Goal: Task Accomplishment & Management: Use online tool/utility

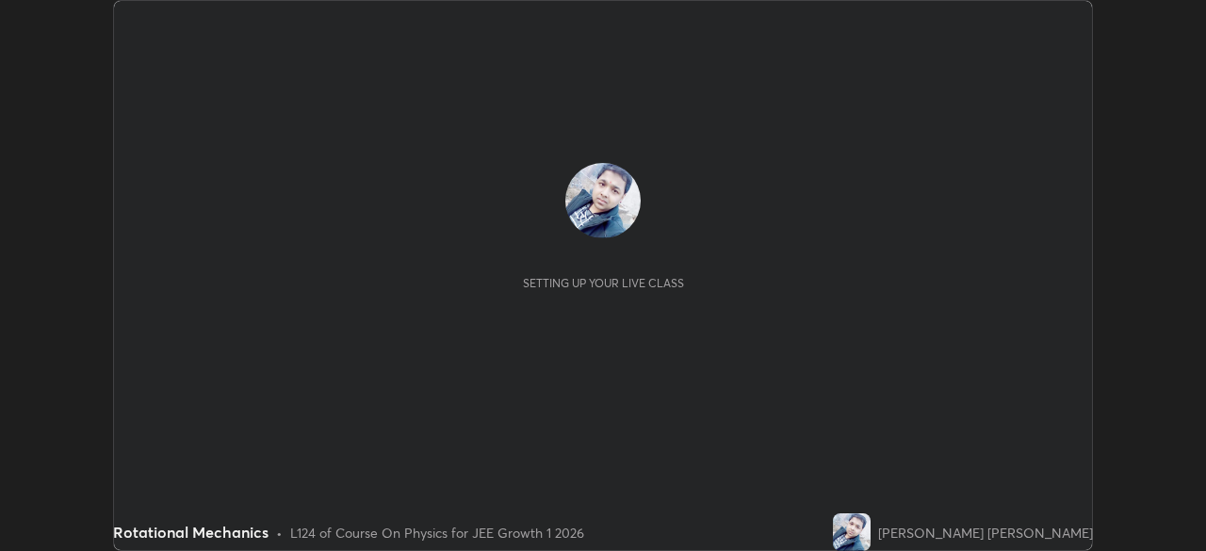
scroll to position [551, 1205]
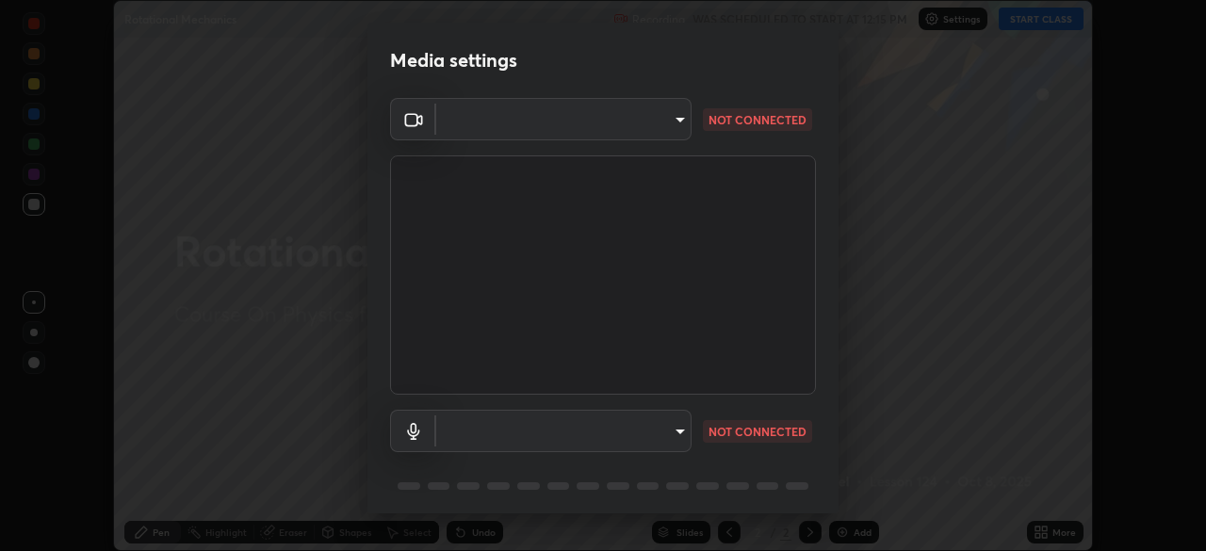
type input "b8f713a0fc2a4668ccd3874ce8ab2703f20e86d9f817921f365c1c4f78ca7a2c"
type input "communications"
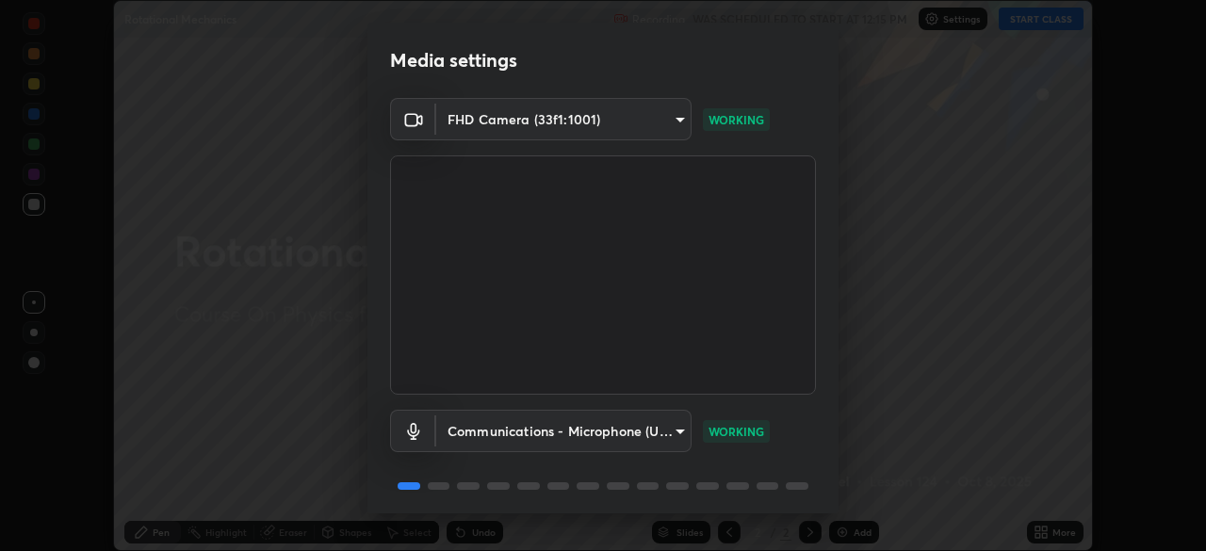
scroll to position [67, 0]
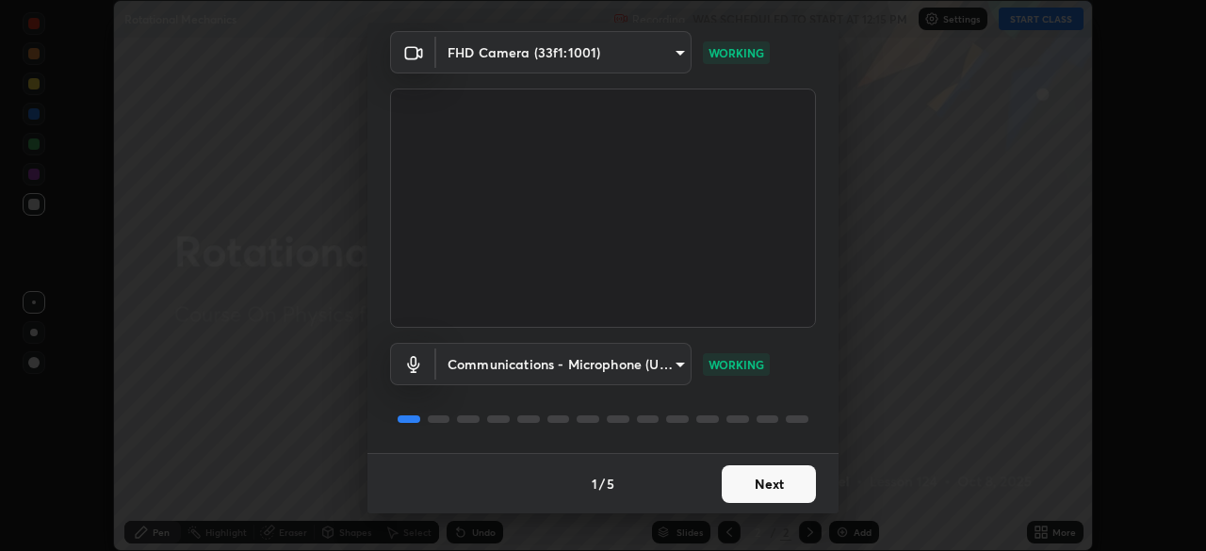
click at [765, 482] on button "Next" at bounding box center [769, 484] width 94 height 38
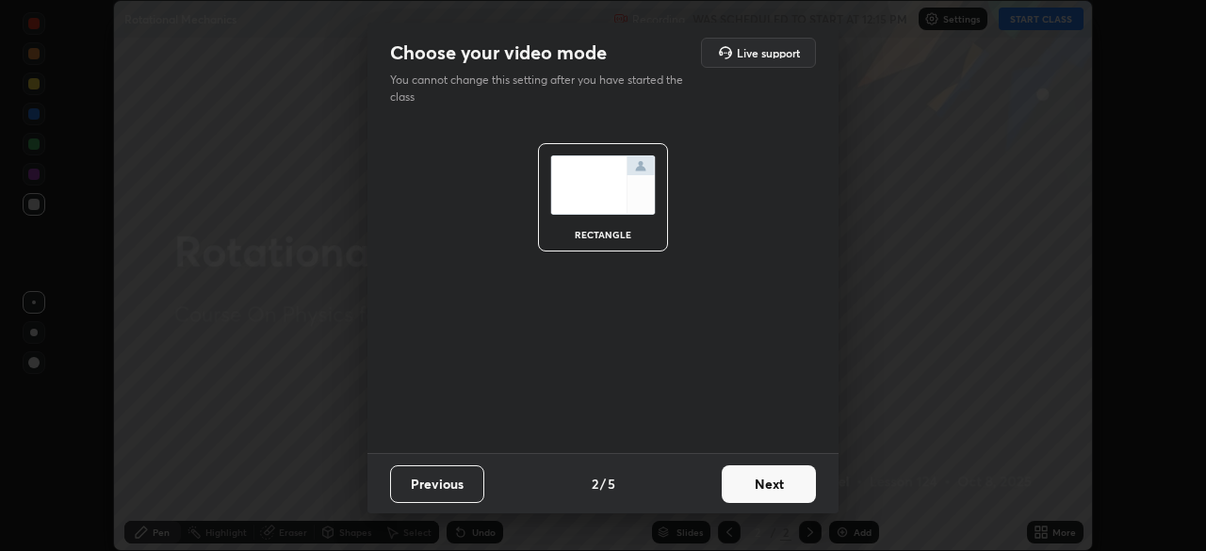
click at [766, 481] on button "Next" at bounding box center [769, 484] width 94 height 38
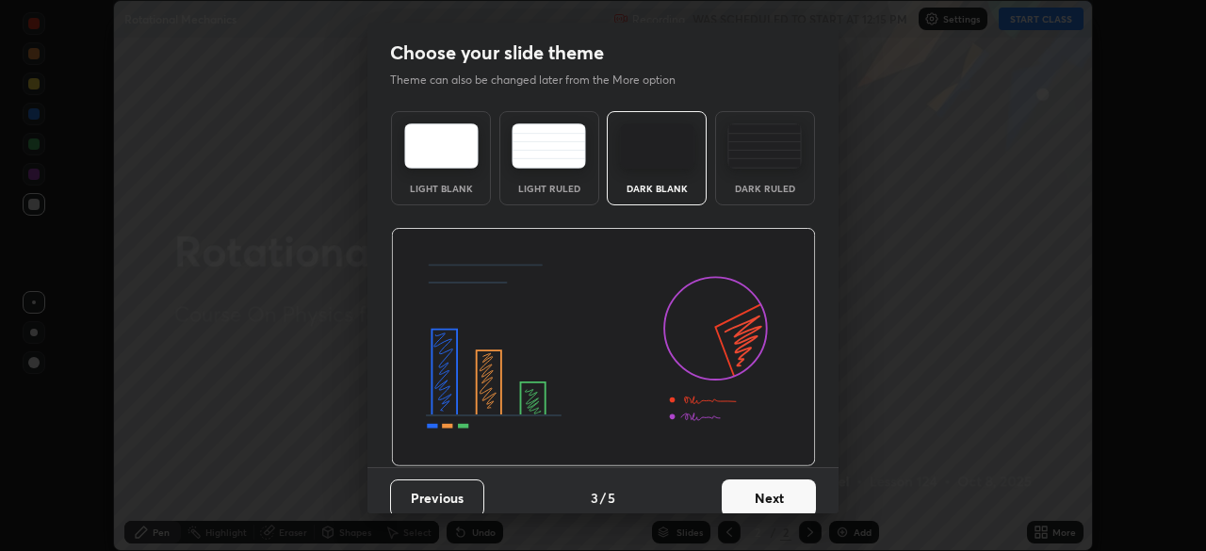
click at [767, 498] on button "Next" at bounding box center [769, 499] width 94 height 38
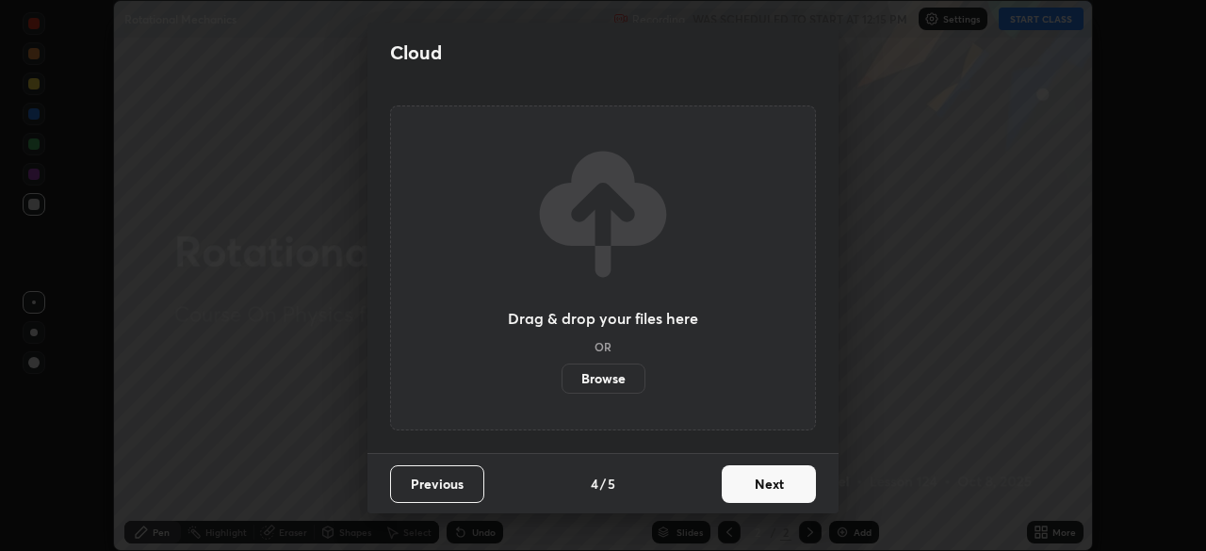
click at [773, 481] on button "Next" at bounding box center [769, 484] width 94 height 38
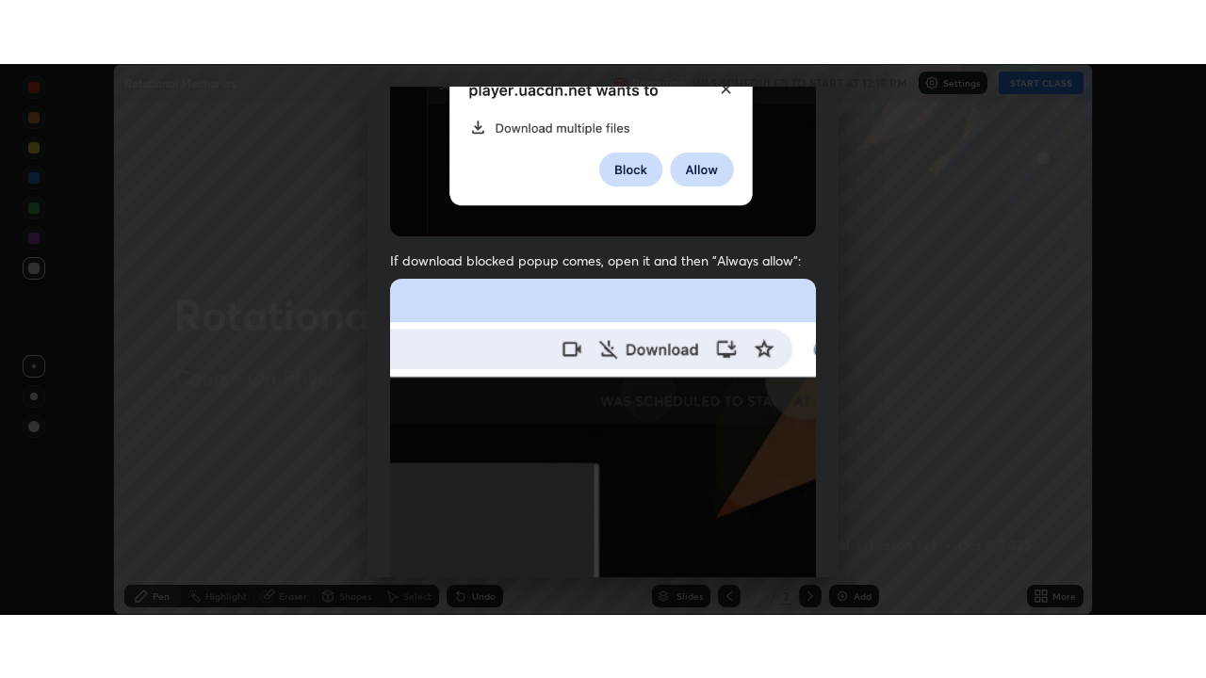
scroll to position [451, 0]
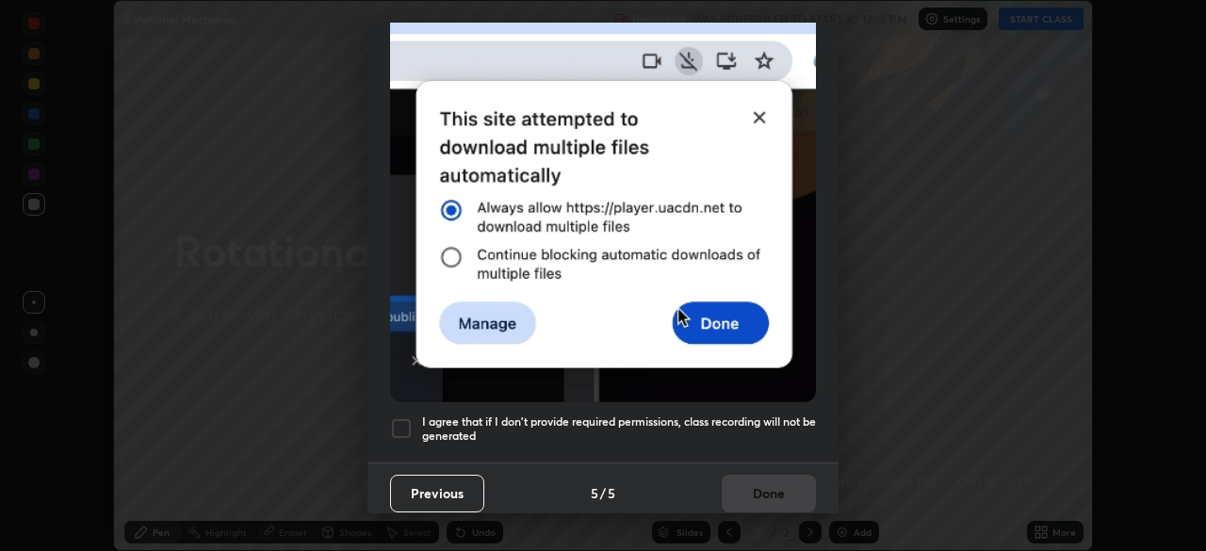
click at [443, 418] on h5 "I agree that if I don't provide required permissions, class recording will not …" at bounding box center [619, 429] width 394 height 29
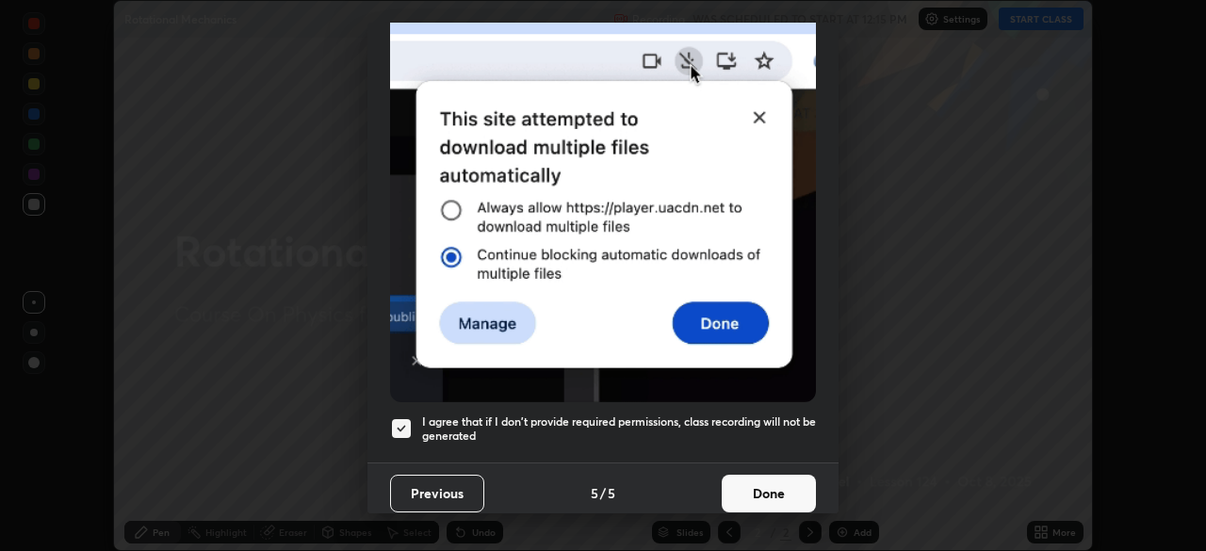
click at [759, 483] on button "Done" at bounding box center [769, 494] width 94 height 38
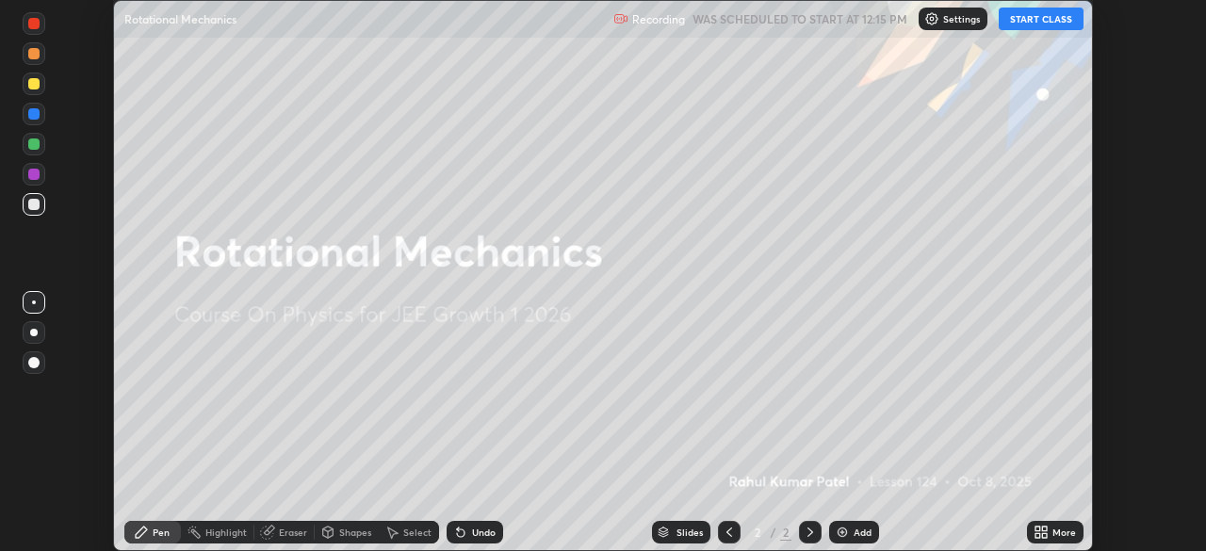
click at [857, 531] on div "Add" at bounding box center [863, 532] width 18 height 9
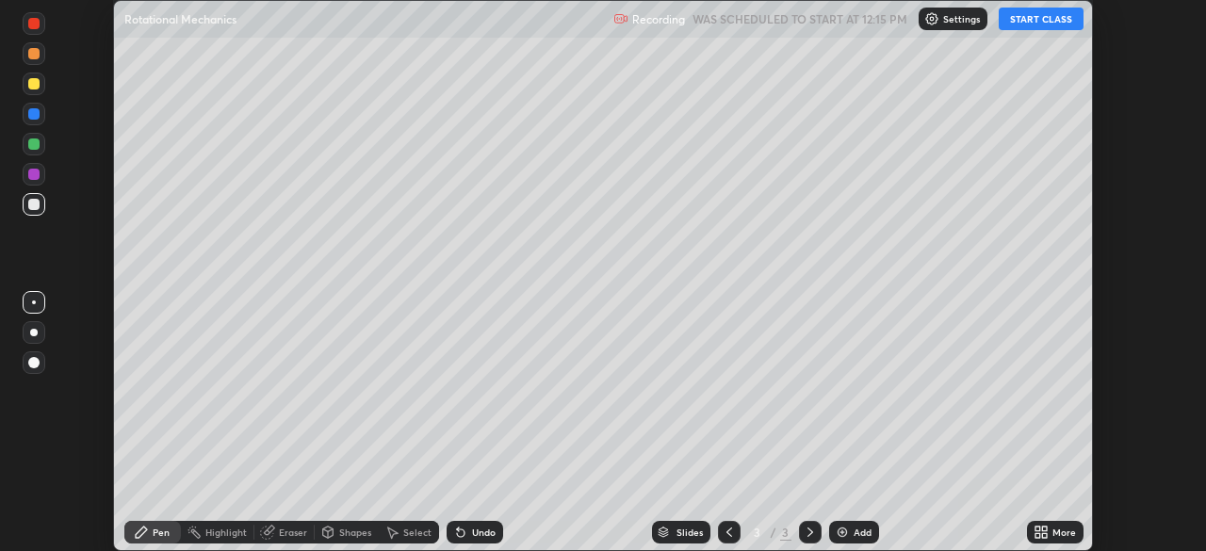
click at [1035, 25] on button "START CLASS" at bounding box center [1041, 19] width 85 height 23
click at [1048, 533] on icon at bounding box center [1041, 532] width 15 height 15
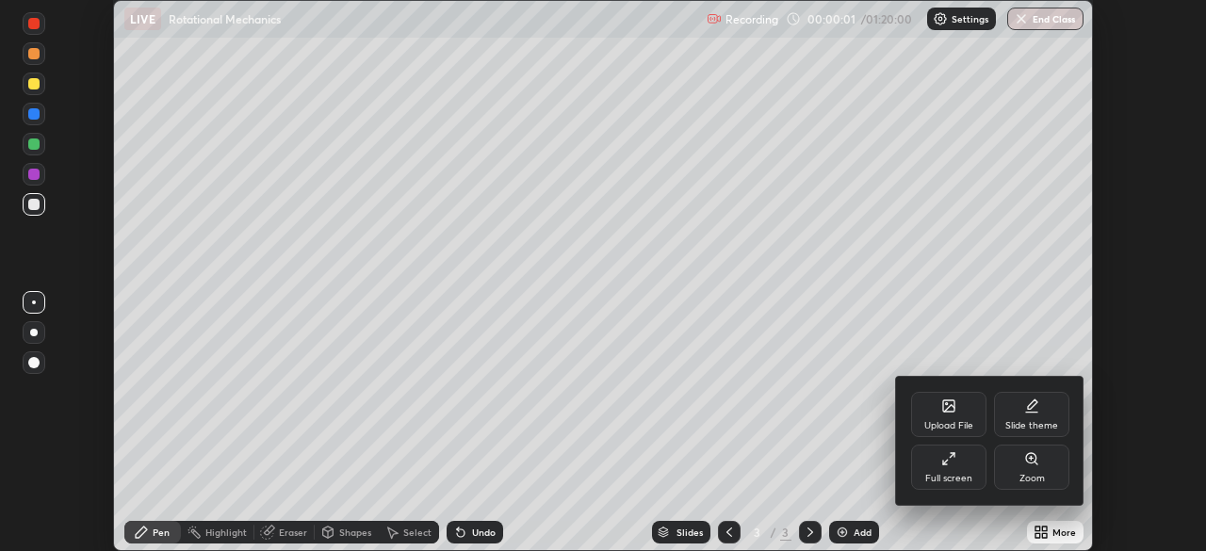
click at [939, 476] on div "Full screen" at bounding box center [948, 478] width 47 height 9
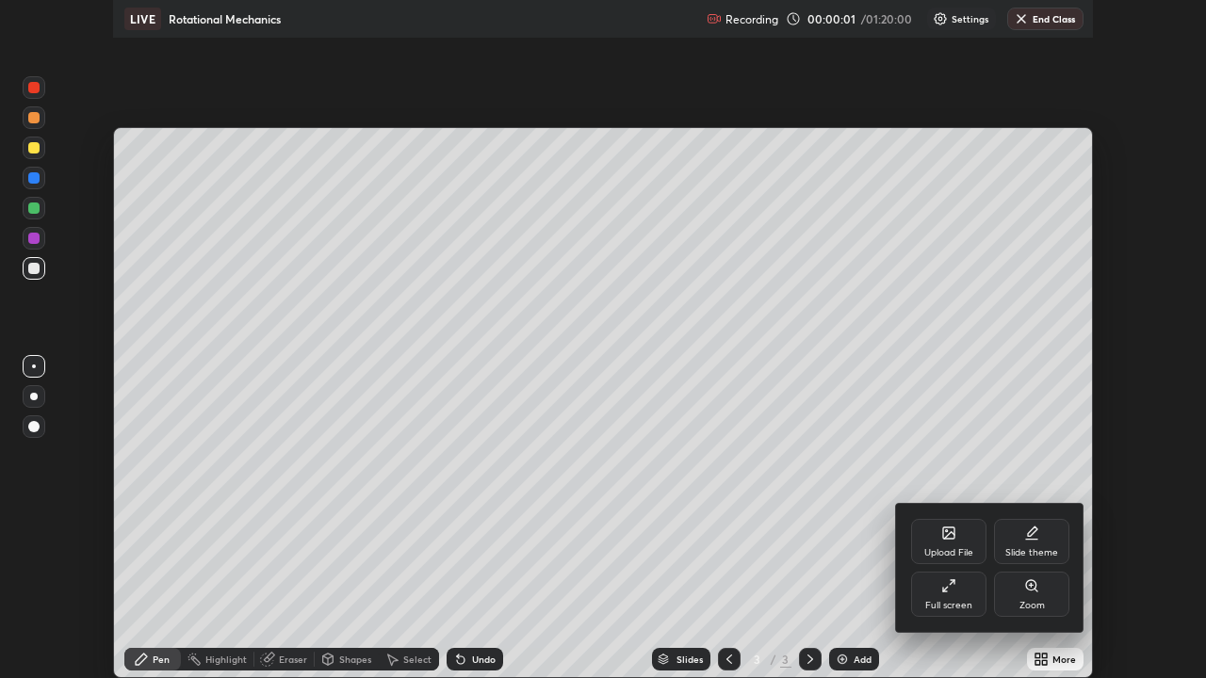
scroll to position [678, 1206]
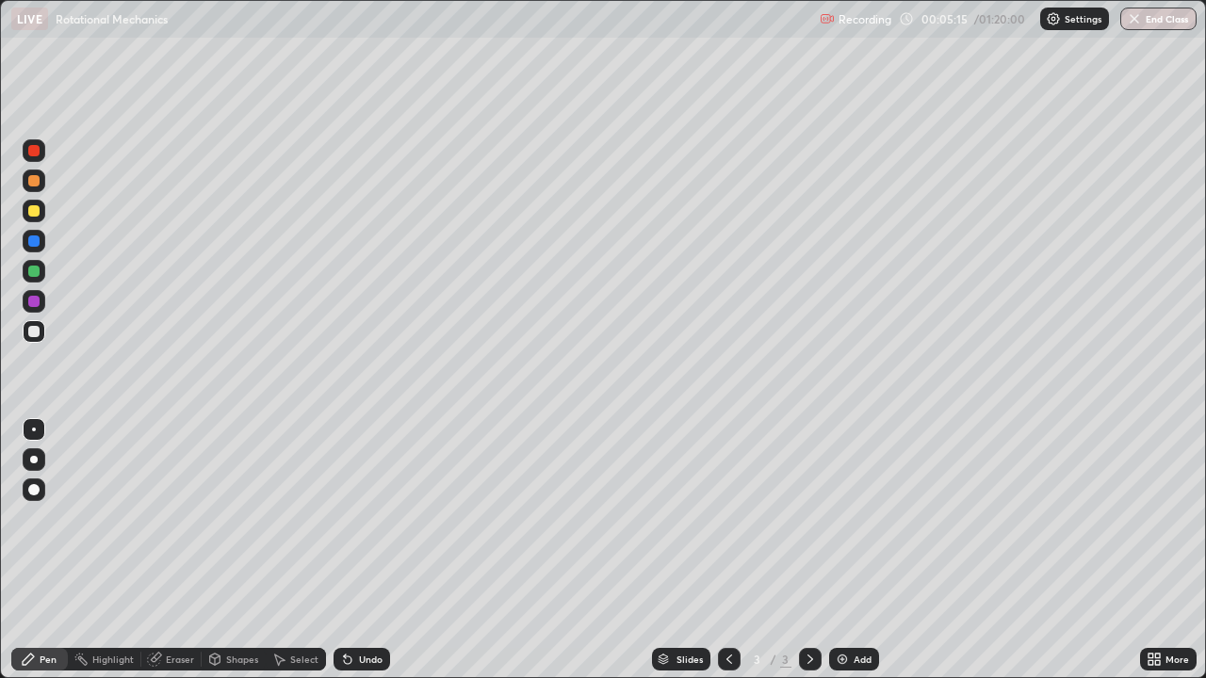
click at [236, 550] on div "Shapes" at bounding box center [242, 659] width 32 height 9
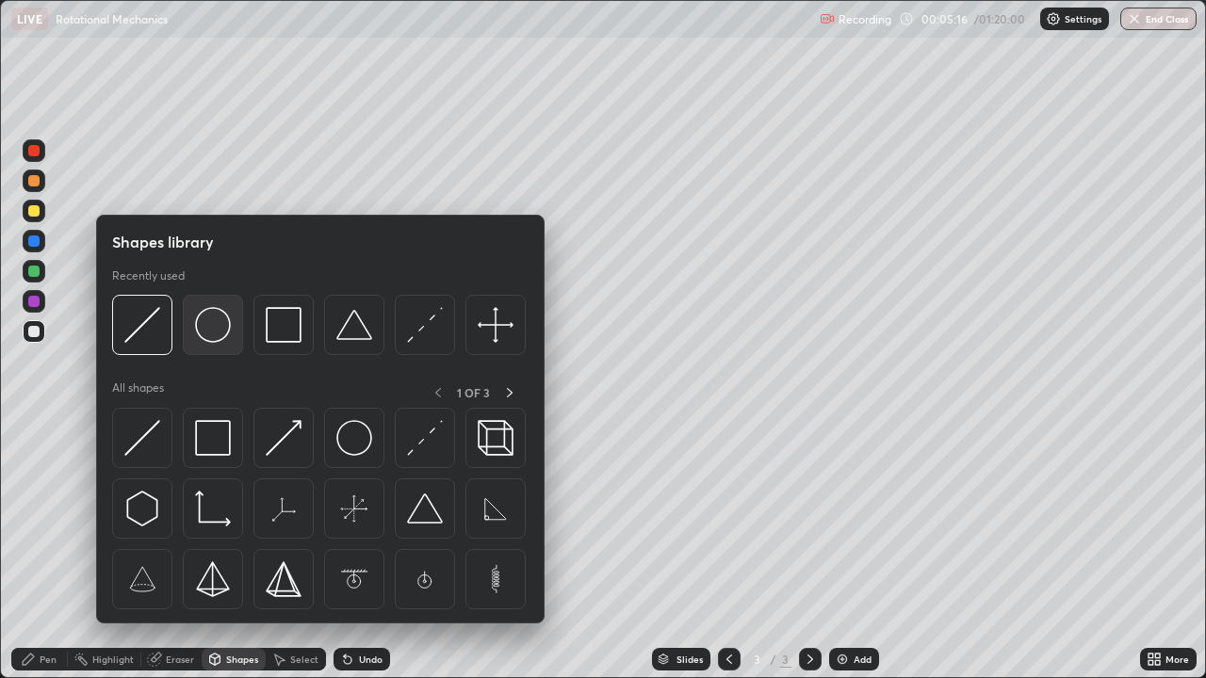
click at [222, 332] on img at bounding box center [213, 325] width 36 height 36
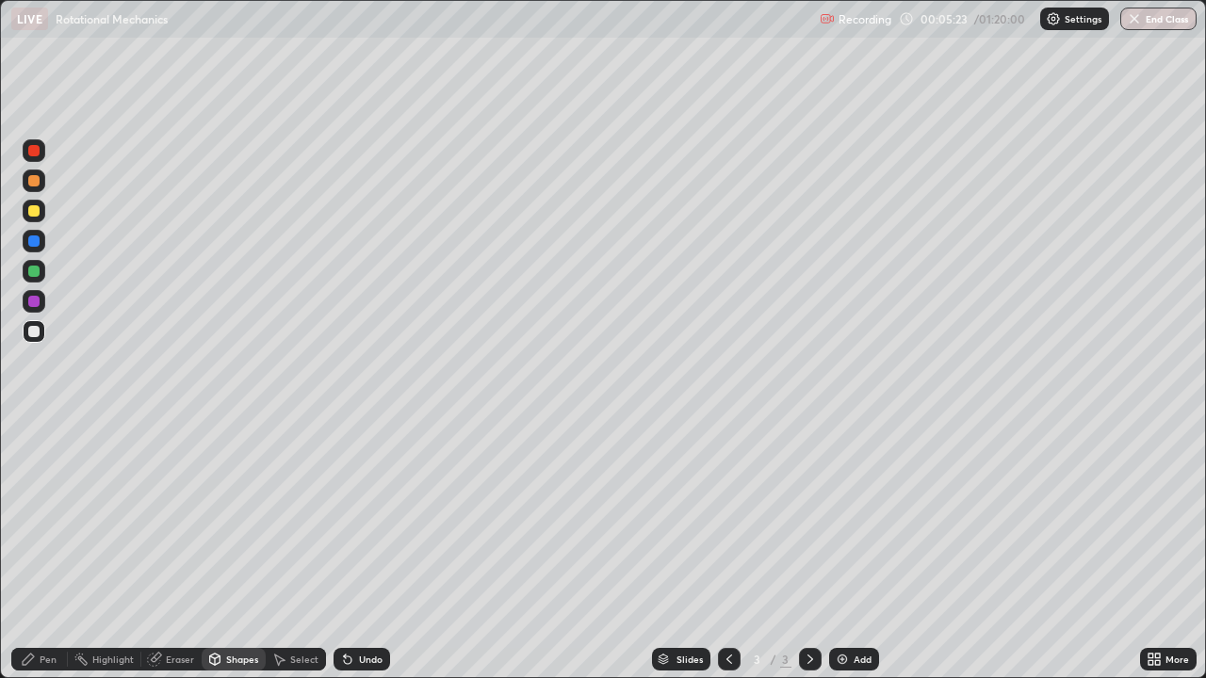
click at [238, 550] on div "Shapes" at bounding box center [242, 659] width 32 height 9
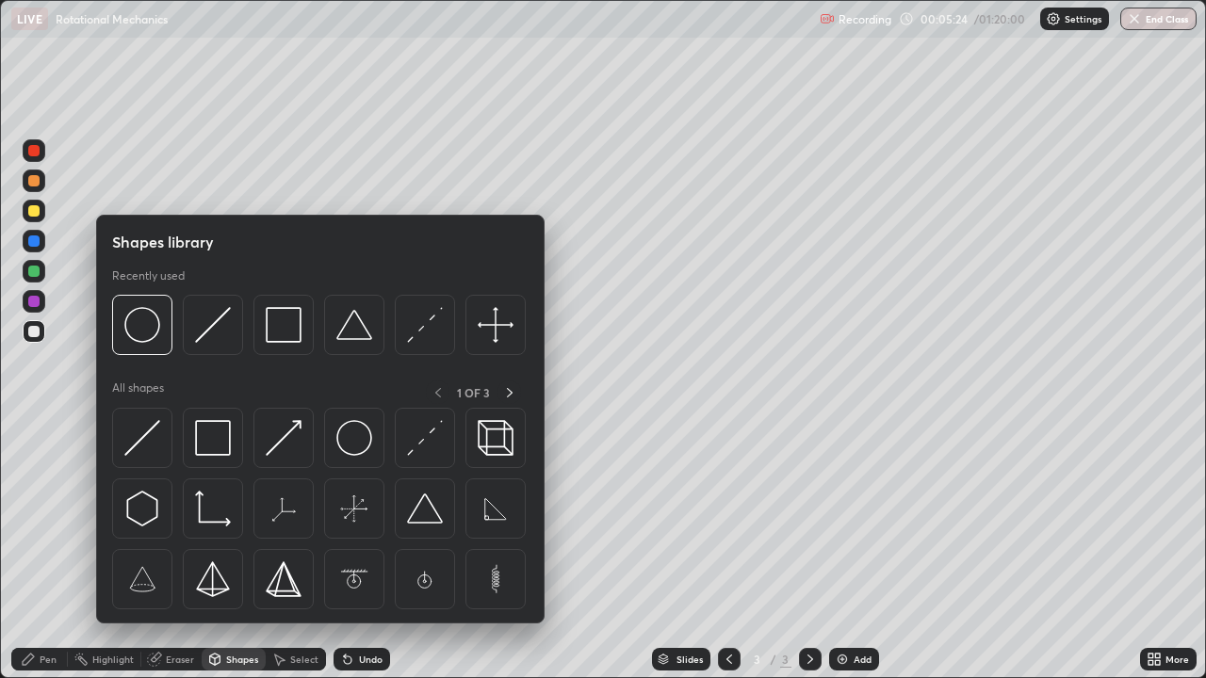
click at [355, 550] on div "Undo" at bounding box center [362, 659] width 57 height 23
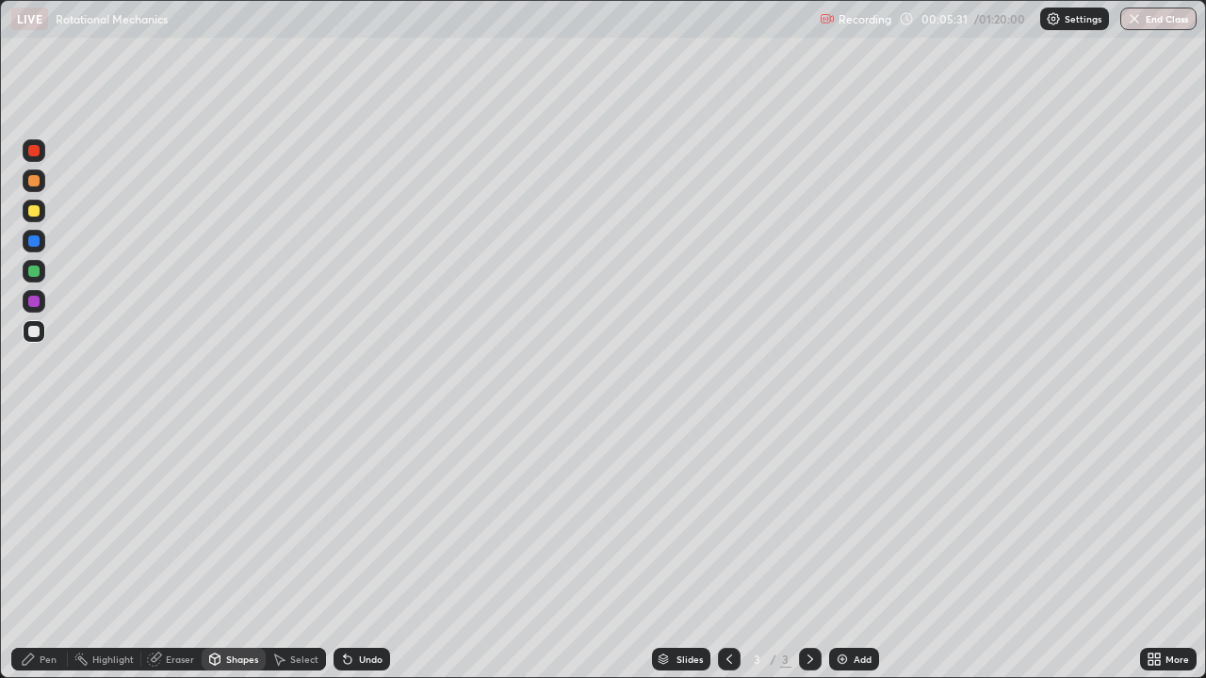
click at [222, 550] on div "Shapes" at bounding box center [234, 659] width 64 height 23
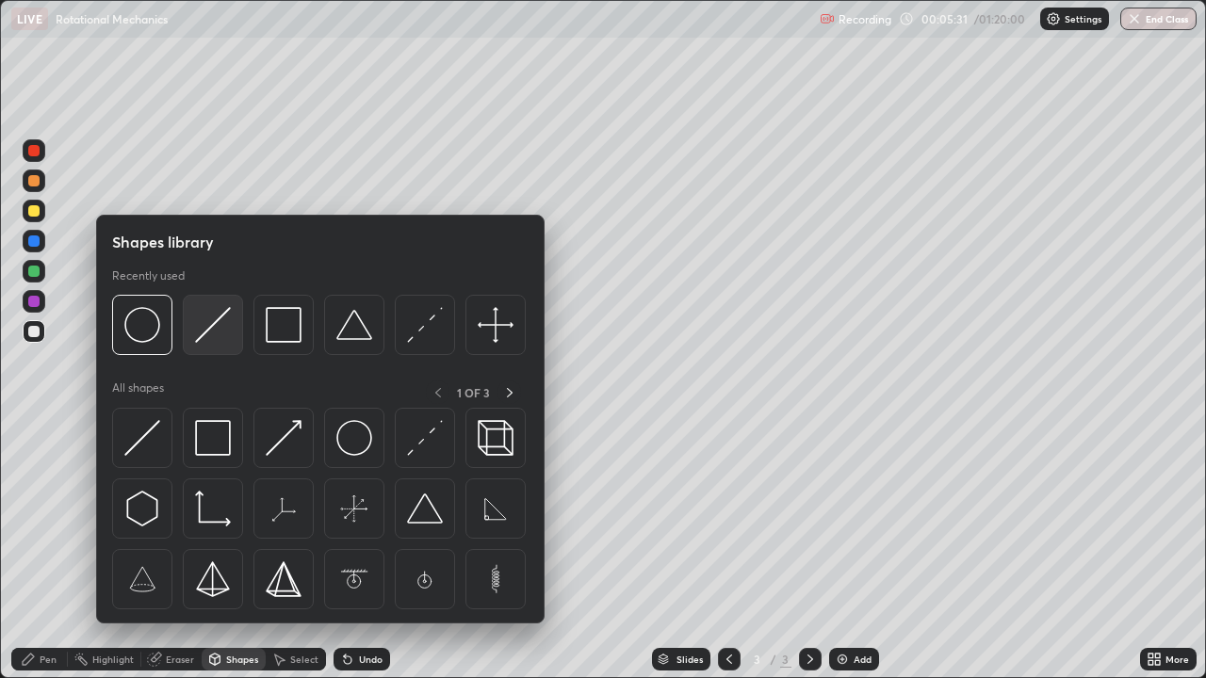
click at [215, 333] on img at bounding box center [213, 325] width 36 height 36
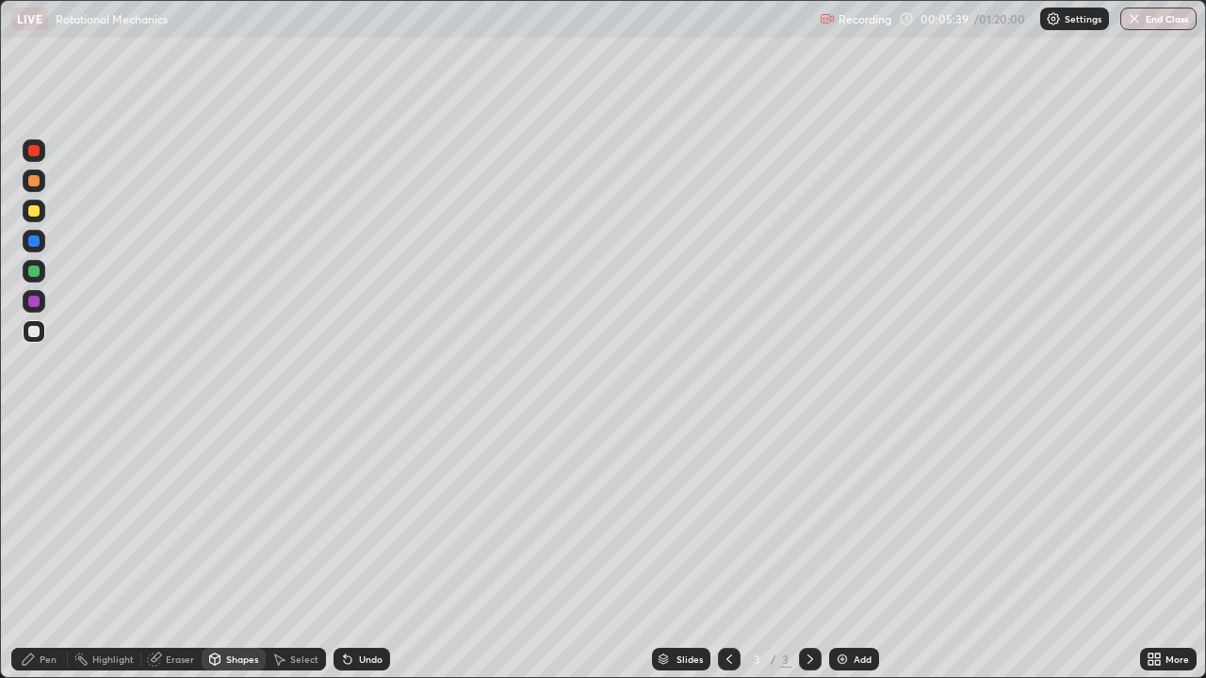
click at [50, 550] on div "Pen" at bounding box center [48, 659] width 17 height 9
click at [35, 303] on div at bounding box center [33, 301] width 11 height 11
click at [367, 550] on div "Undo" at bounding box center [371, 659] width 24 height 9
click at [239, 550] on div "Shapes" at bounding box center [242, 659] width 32 height 9
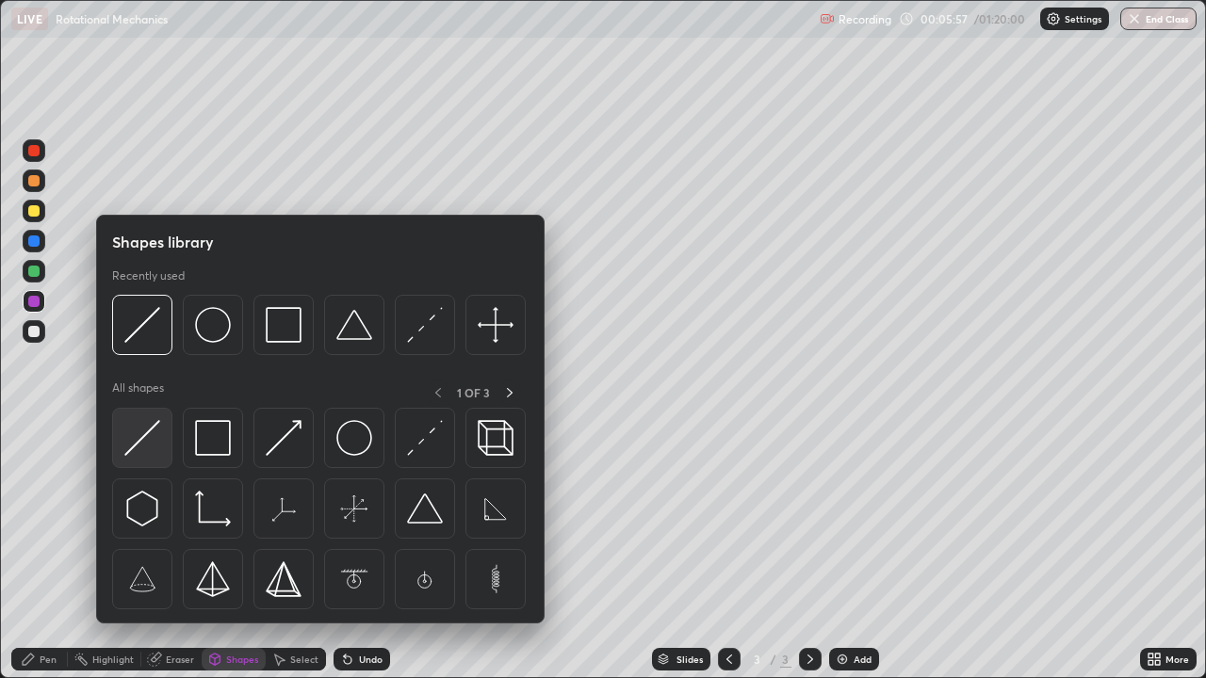
click at [151, 443] on img at bounding box center [142, 438] width 36 height 36
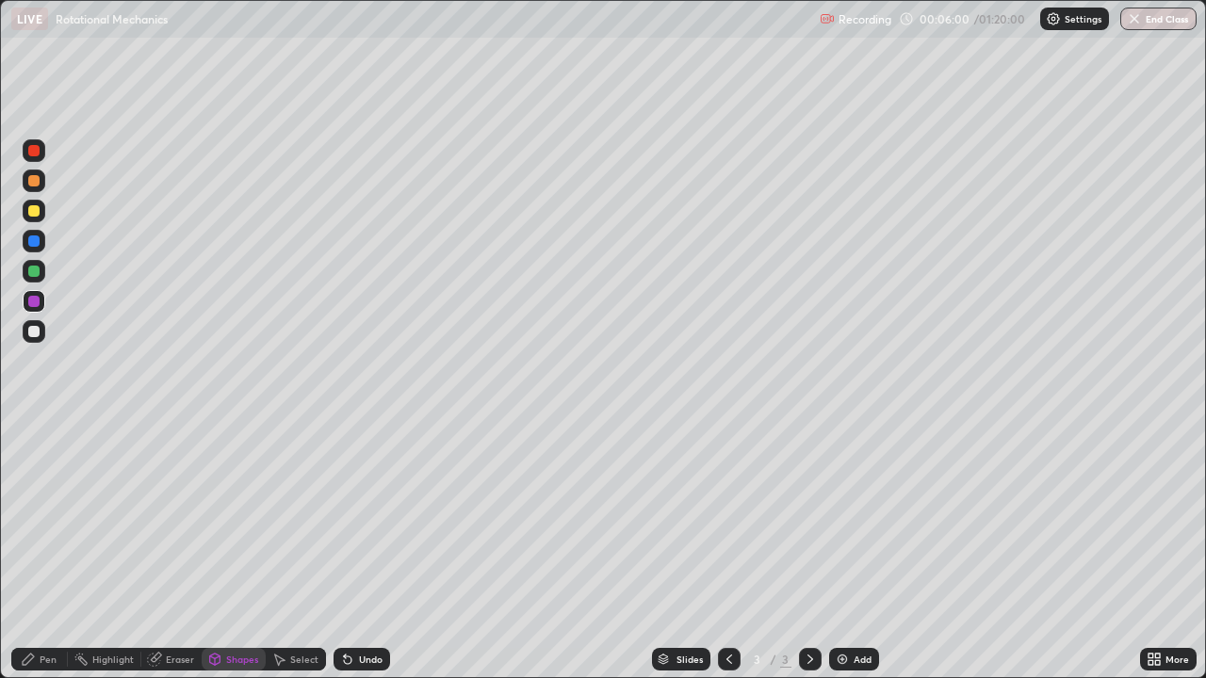
click at [366, 550] on div "Undo" at bounding box center [371, 659] width 24 height 9
click at [361, 550] on div "Undo" at bounding box center [371, 659] width 24 height 9
click at [30, 550] on icon at bounding box center [28, 659] width 11 height 11
click at [41, 273] on div at bounding box center [34, 271] width 23 height 23
click at [246, 550] on div "Shapes" at bounding box center [242, 659] width 32 height 9
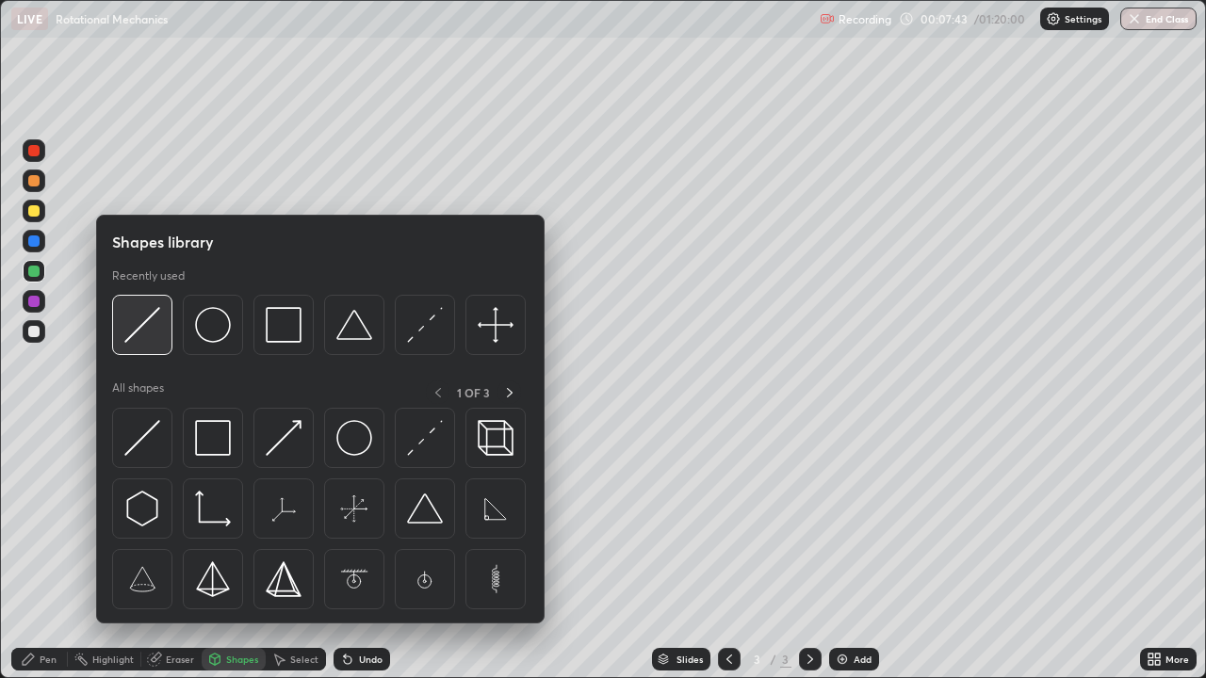
click at [150, 344] on div at bounding box center [142, 325] width 60 height 60
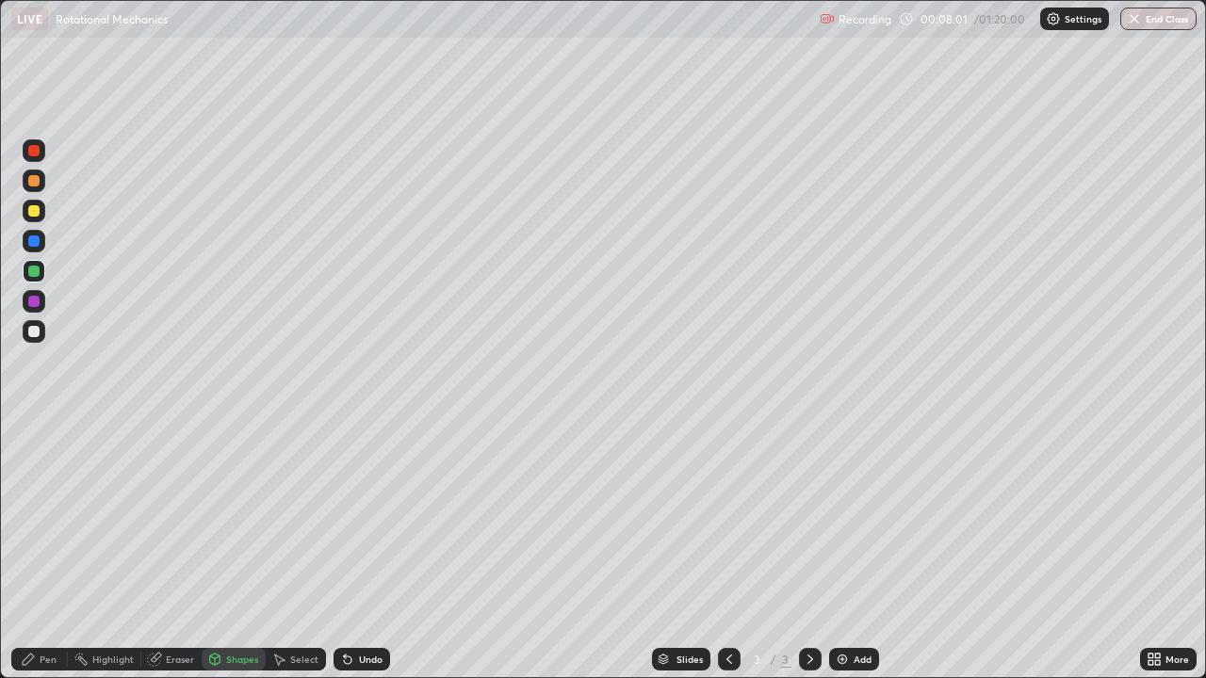
click at [50, 550] on div "Pen" at bounding box center [48, 659] width 17 height 9
click at [381, 550] on div "Undo" at bounding box center [362, 659] width 57 height 23
click at [28, 185] on div at bounding box center [34, 181] width 23 height 23
click at [33, 242] on div at bounding box center [33, 241] width 11 height 11
click at [379, 550] on div "Undo" at bounding box center [362, 659] width 57 height 23
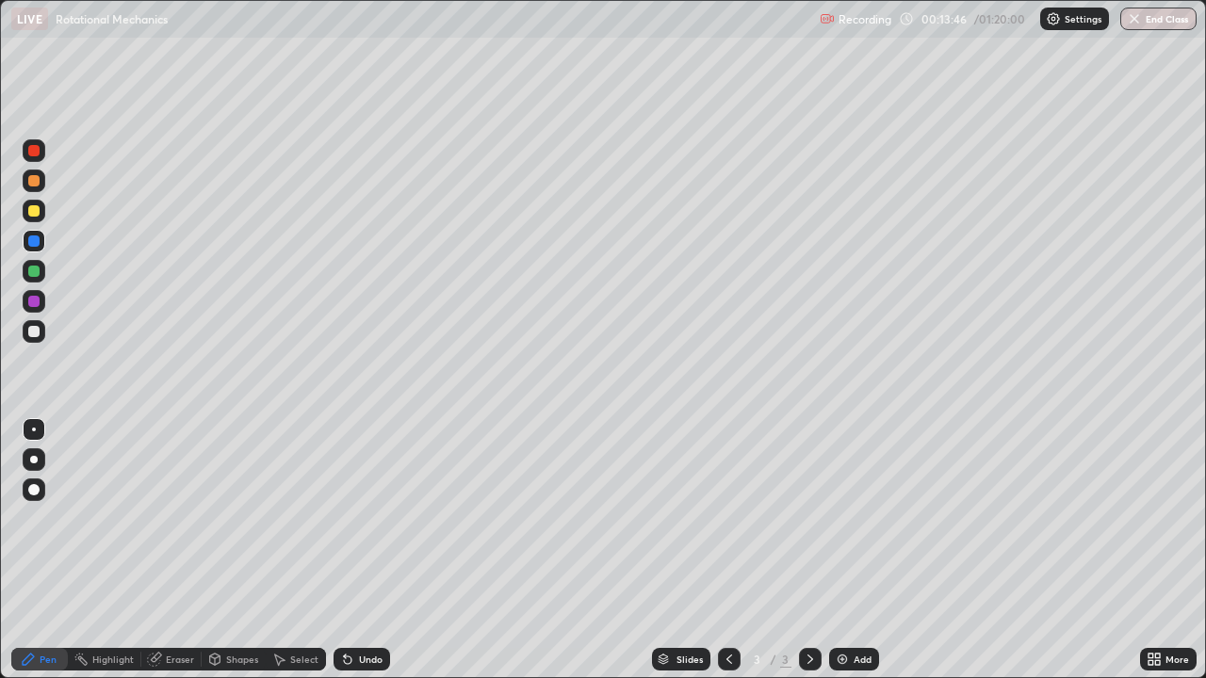
click at [32, 151] on div at bounding box center [33, 150] width 11 height 11
click at [365, 550] on div "Undo" at bounding box center [371, 659] width 24 height 9
click at [41, 219] on div at bounding box center [34, 211] width 23 height 23
click at [851, 550] on div "Add" at bounding box center [854, 659] width 50 height 23
click at [234, 550] on div "Shapes" at bounding box center [242, 659] width 32 height 9
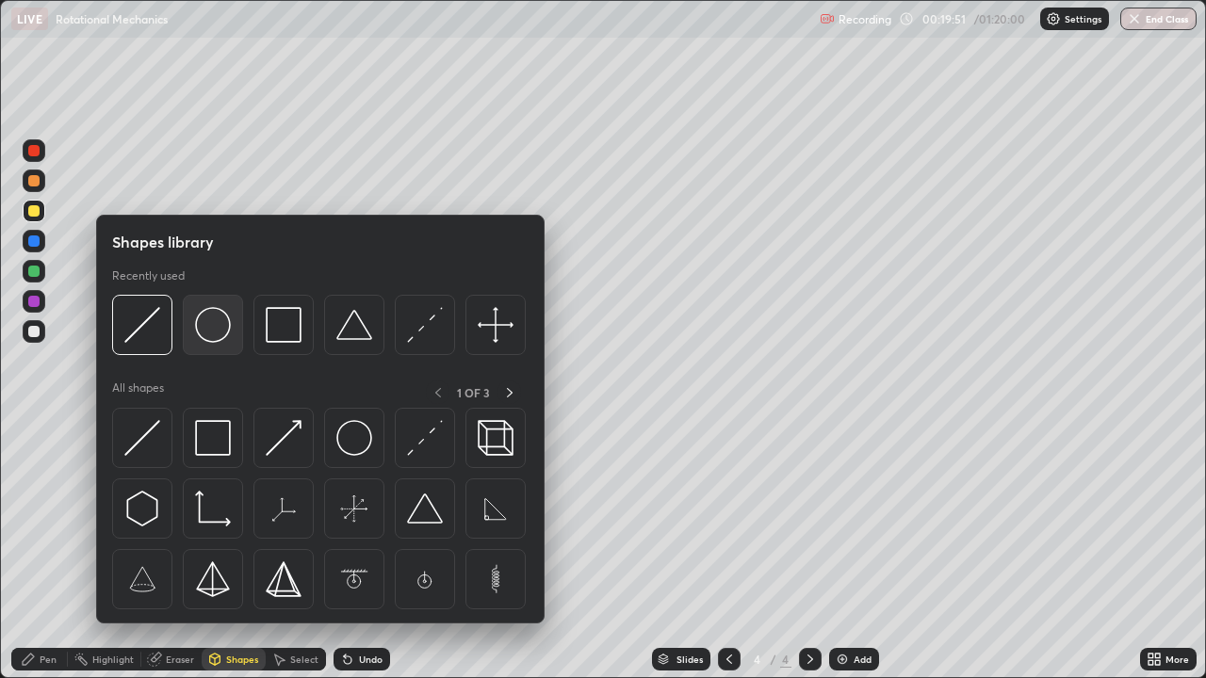
click at [217, 335] on img at bounding box center [213, 325] width 36 height 36
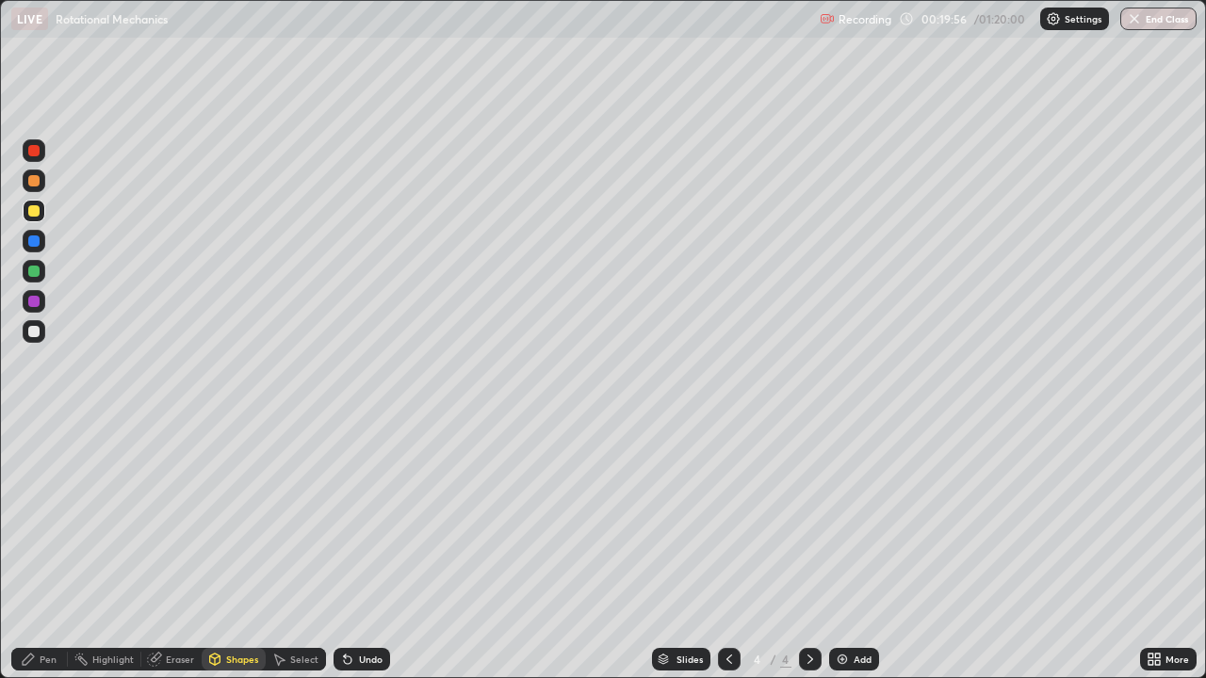
click at [230, 550] on div "Shapes" at bounding box center [242, 659] width 32 height 9
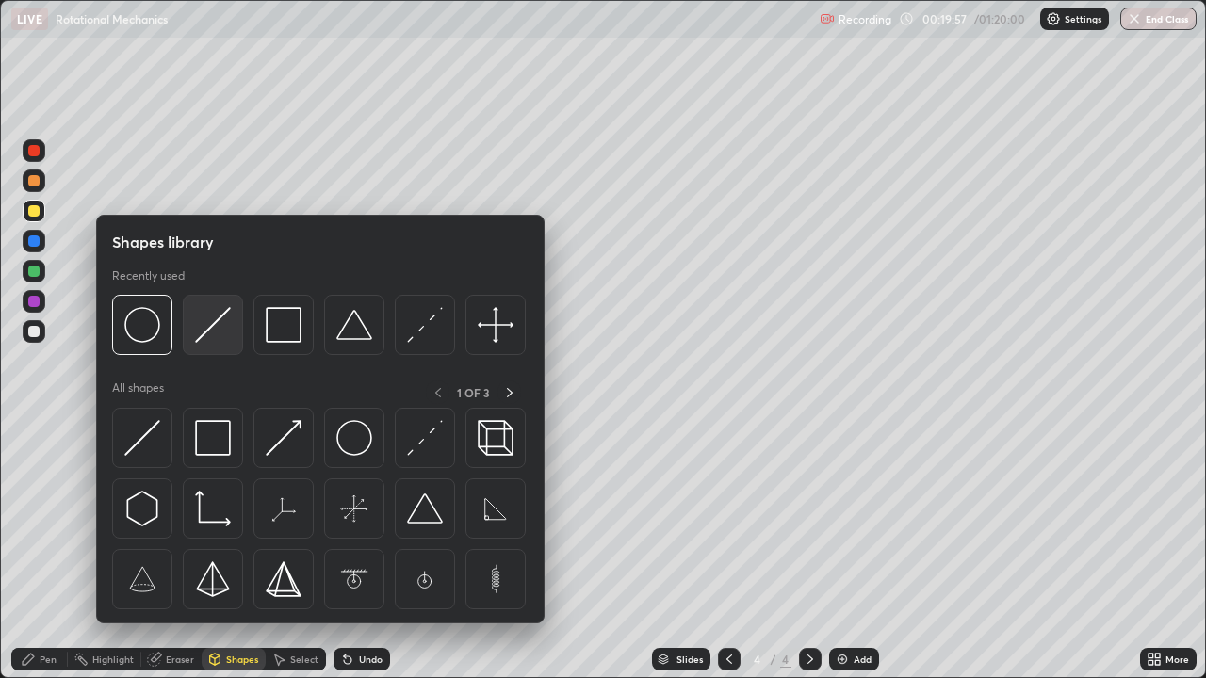
click at [213, 335] on img at bounding box center [213, 325] width 36 height 36
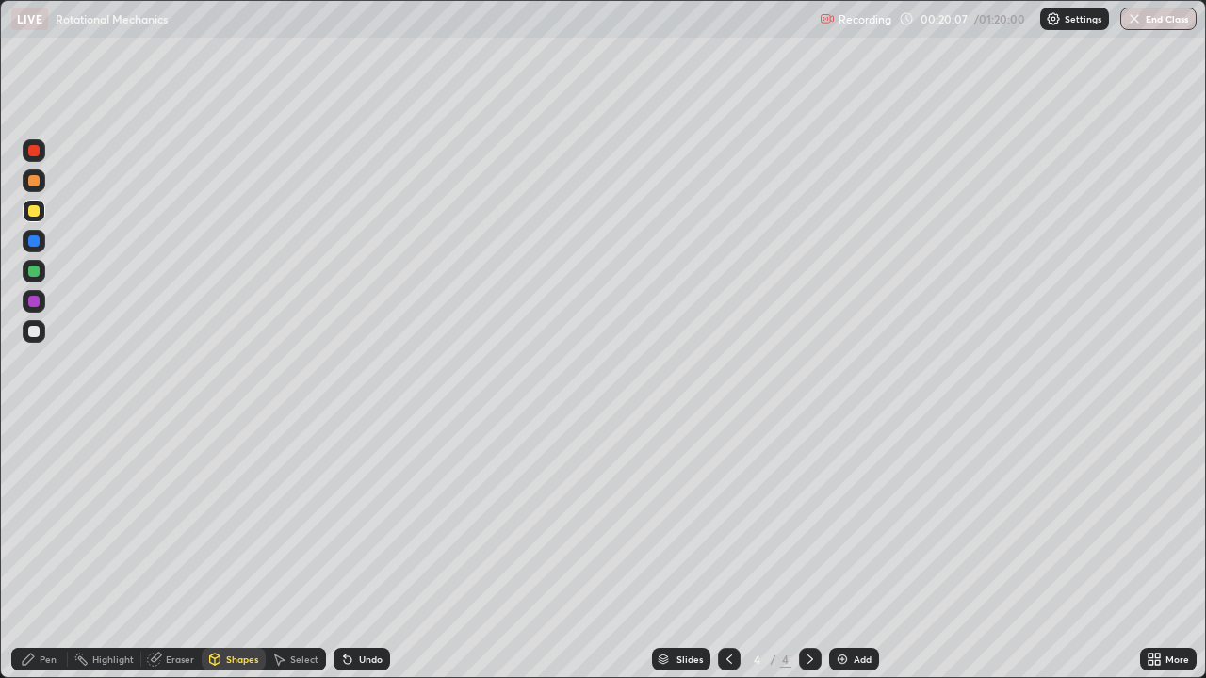
click at [35, 550] on icon at bounding box center [28, 659] width 15 height 15
click at [359, 550] on div "Undo" at bounding box center [371, 659] width 24 height 9
click at [362, 550] on div "Undo" at bounding box center [371, 659] width 24 height 9
click at [31, 302] on div at bounding box center [33, 301] width 11 height 11
click at [359, 550] on div "Undo" at bounding box center [371, 659] width 24 height 9
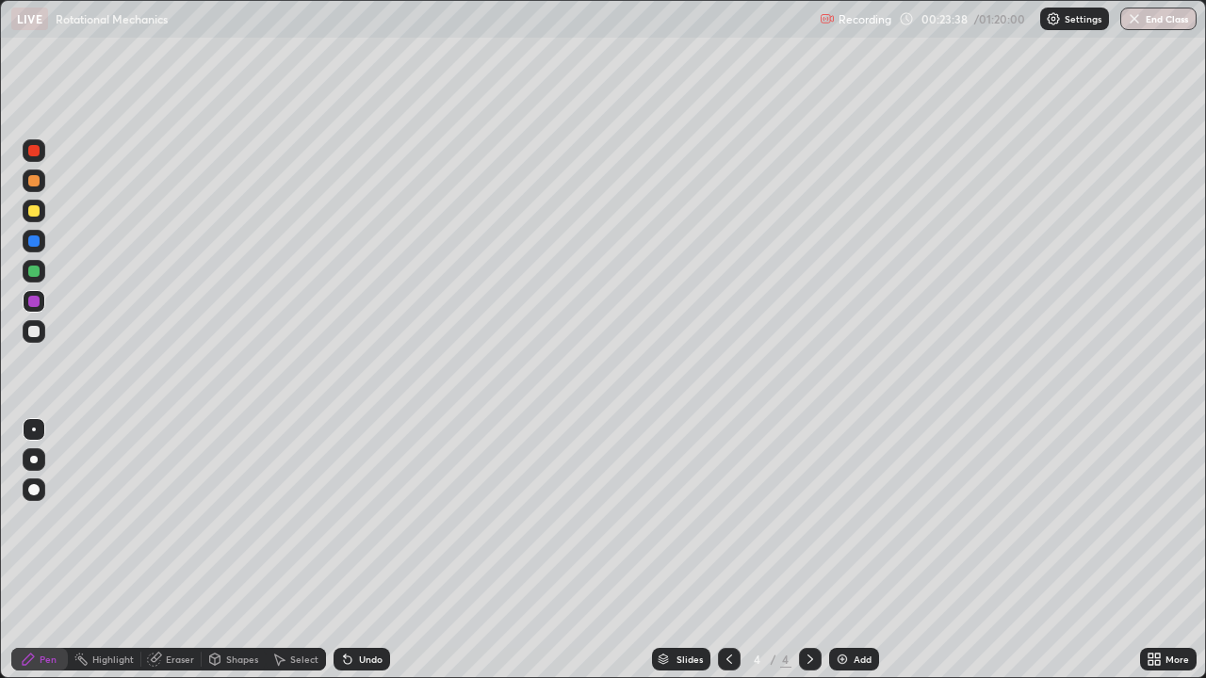
click at [362, 550] on div "Undo" at bounding box center [362, 659] width 57 height 23
click at [363, 550] on div "Undo" at bounding box center [362, 659] width 57 height 23
click at [367, 550] on div "Undo" at bounding box center [362, 659] width 57 height 23
click at [369, 550] on div "Undo" at bounding box center [362, 659] width 57 height 23
click at [37, 335] on div at bounding box center [33, 331] width 11 height 11
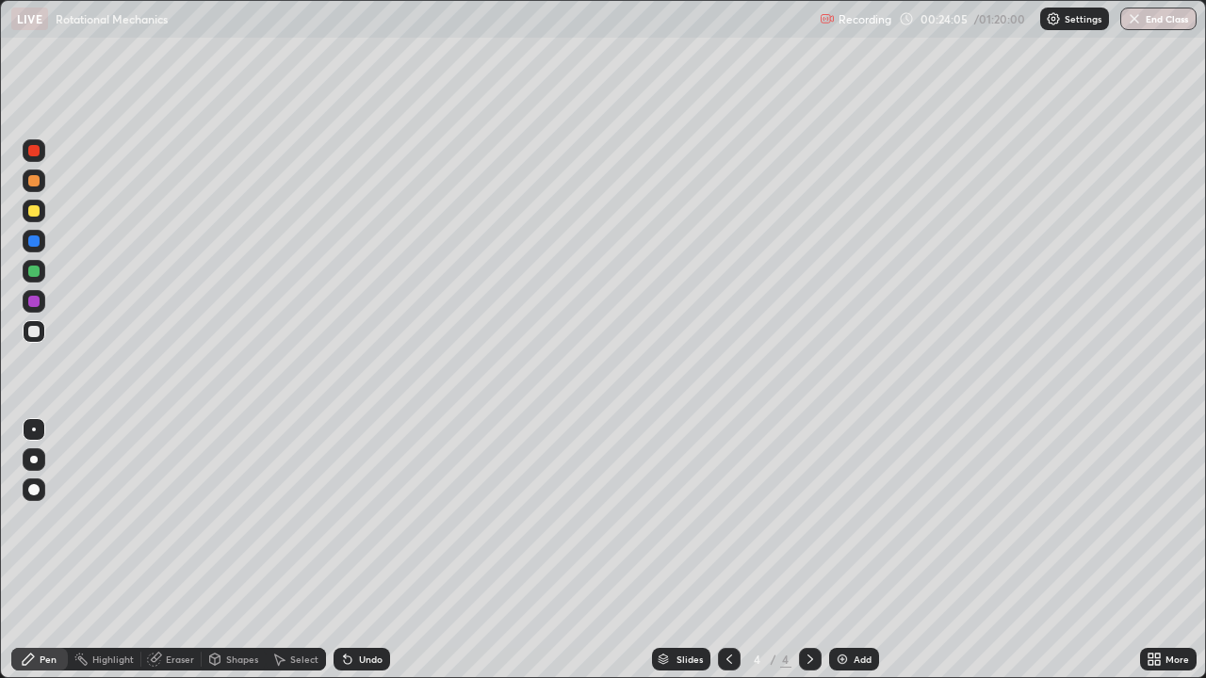
click at [366, 550] on div "Undo" at bounding box center [362, 659] width 57 height 23
click at [359, 550] on div "Undo" at bounding box center [371, 659] width 24 height 9
click at [34, 302] on div at bounding box center [33, 301] width 11 height 11
click at [36, 333] on div at bounding box center [33, 331] width 11 height 11
click at [371, 550] on div "Undo" at bounding box center [371, 659] width 24 height 9
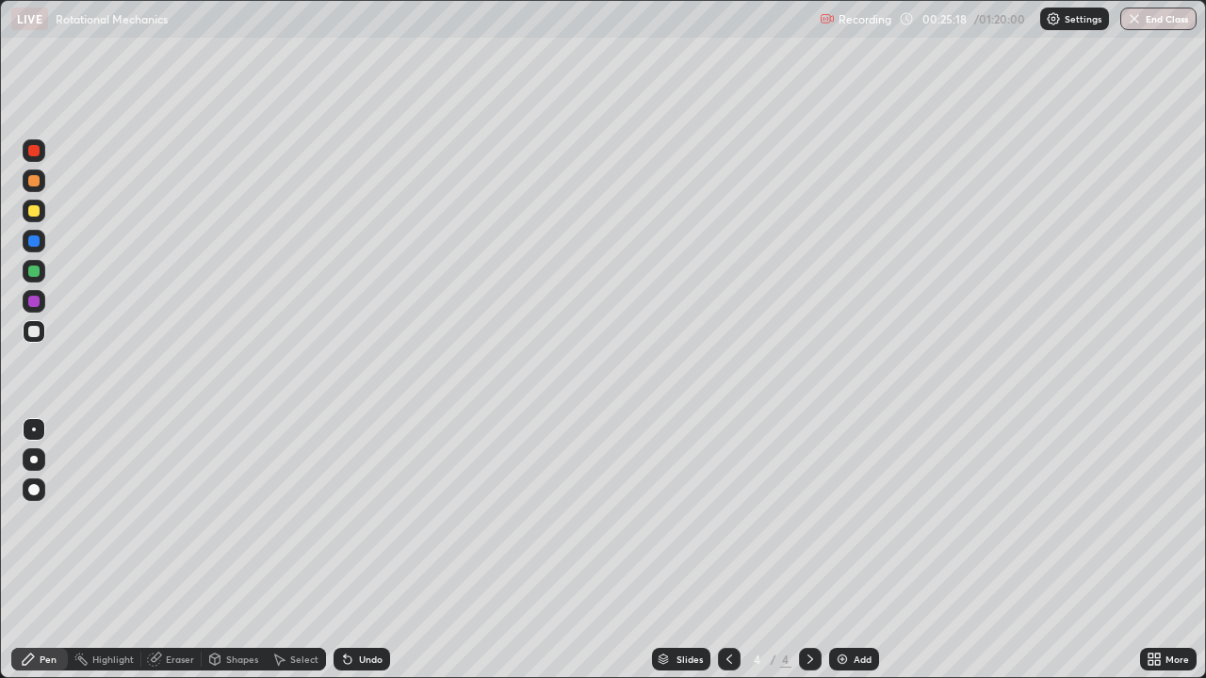
click at [375, 550] on div "Undo" at bounding box center [371, 659] width 24 height 9
click at [33, 275] on div at bounding box center [33, 271] width 11 height 11
click at [360, 550] on div "Undo" at bounding box center [371, 659] width 24 height 9
click at [365, 550] on div "Undo" at bounding box center [371, 659] width 24 height 9
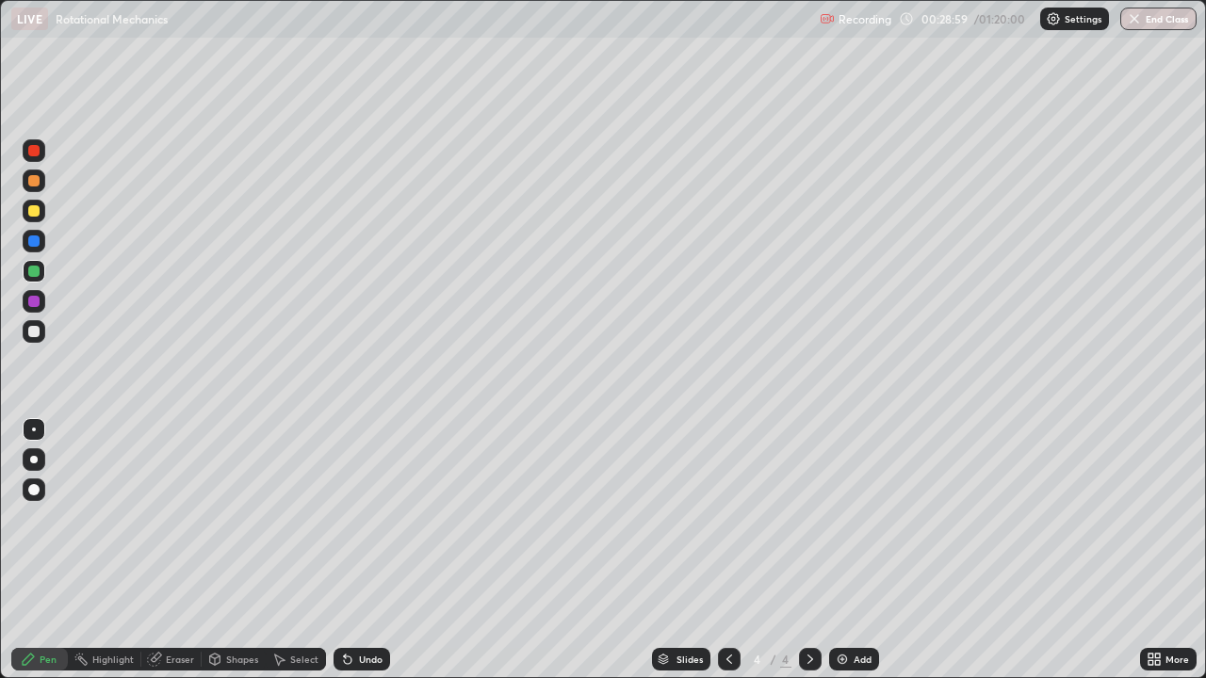
click at [367, 550] on div "Undo" at bounding box center [371, 659] width 24 height 9
click at [36, 214] on div at bounding box center [33, 210] width 11 height 11
click at [30, 302] on div at bounding box center [33, 301] width 11 height 11
click at [369, 550] on div "Undo" at bounding box center [371, 659] width 24 height 9
click at [854, 550] on div "Add" at bounding box center [854, 659] width 50 height 23
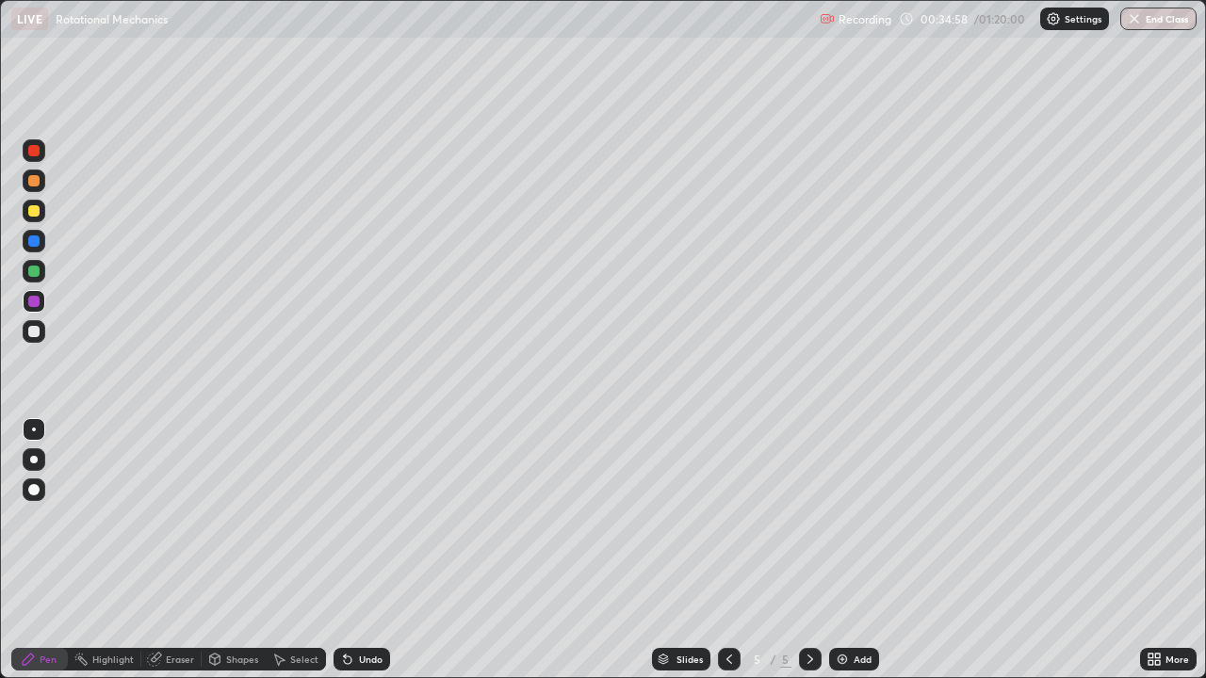
click at [236, 550] on div "Shapes" at bounding box center [242, 659] width 32 height 9
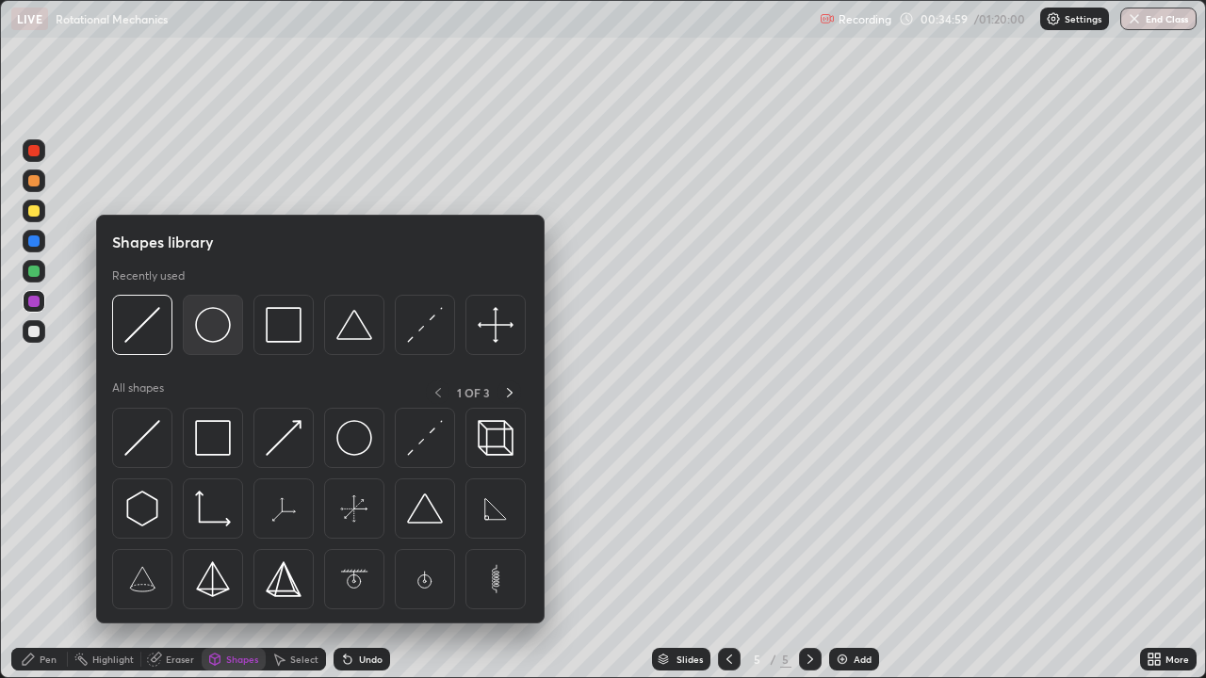
click at [216, 332] on img at bounding box center [213, 325] width 36 height 36
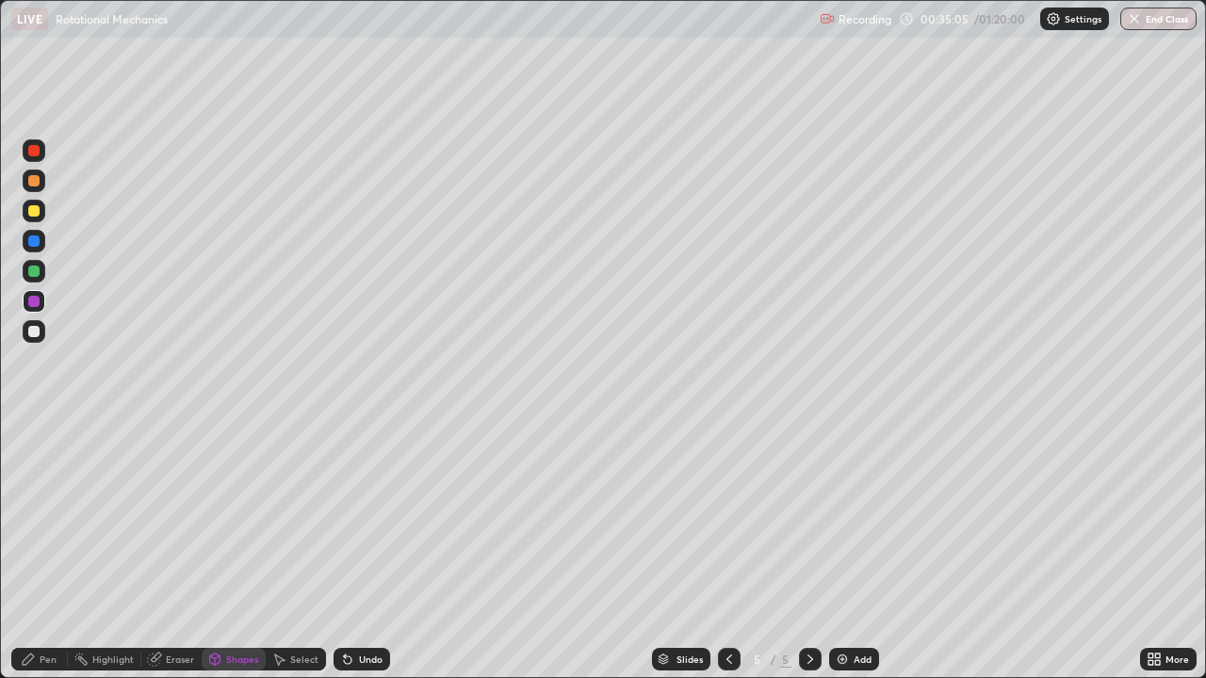
click at [367, 550] on div "Undo" at bounding box center [371, 659] width 24 height 9
click at [237, 550] on div "Shapes" at bounding box center [242, 659] width 32 height 9
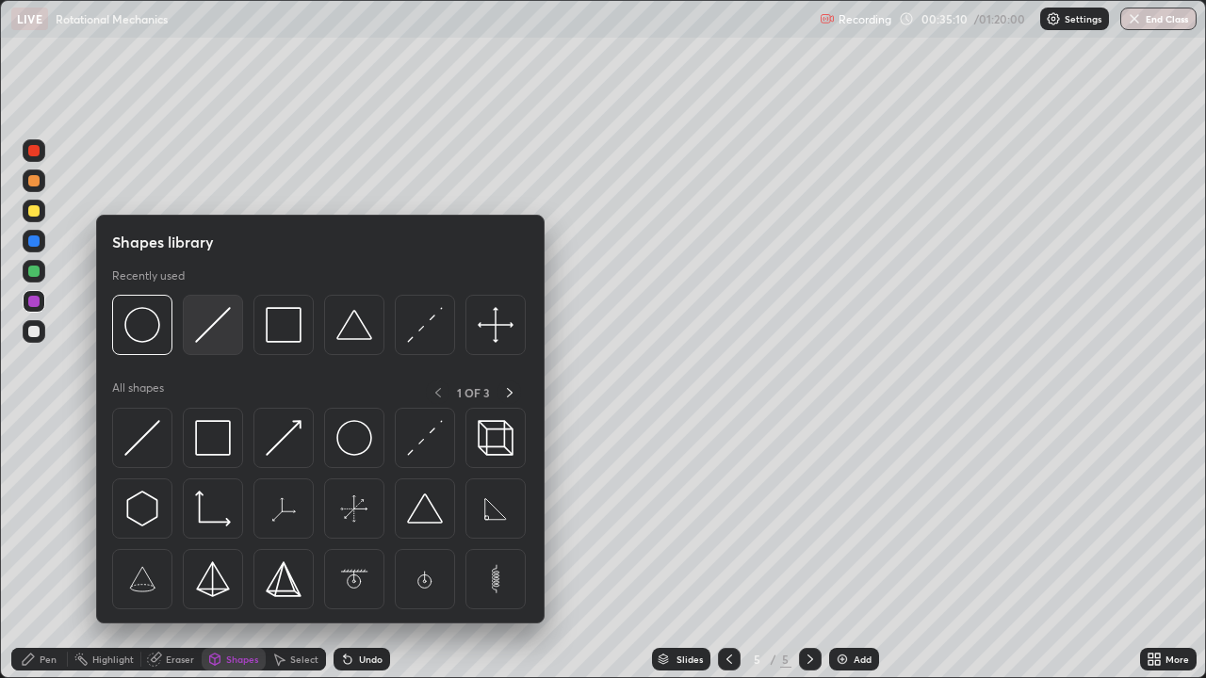
click at [214, 340] on img at bounding box center [213, 325] width 36 height 36
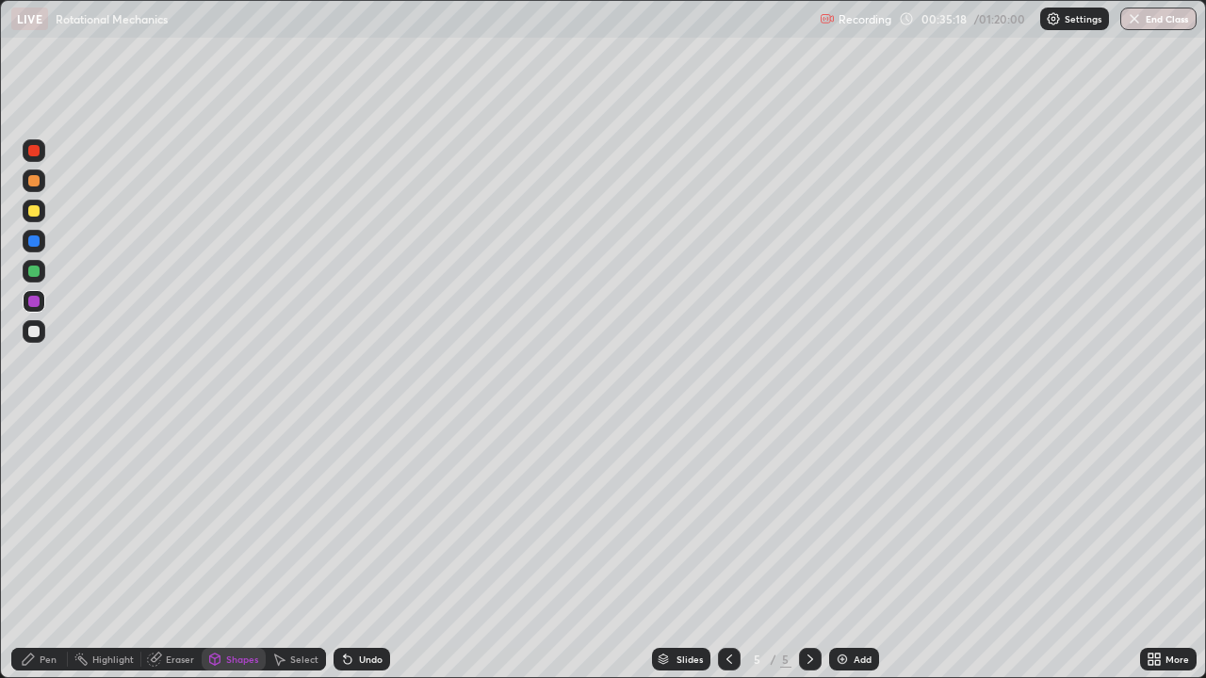
click at [53, 550] on div "Pen" at bounding box center [48, 659] width 17 height 9
click at [39, 186] on div at bounding box center [34, 181] width 23 height 23
click at [376, 550] on div "Undo" at bounding box center [371, 659] width 24 height 9
click at [38, 333] on div at bounding box center [33, 331] width 11 height 11
click at [854, 550] on div "Add" at bounding box center [863, 659] width 18 height 9
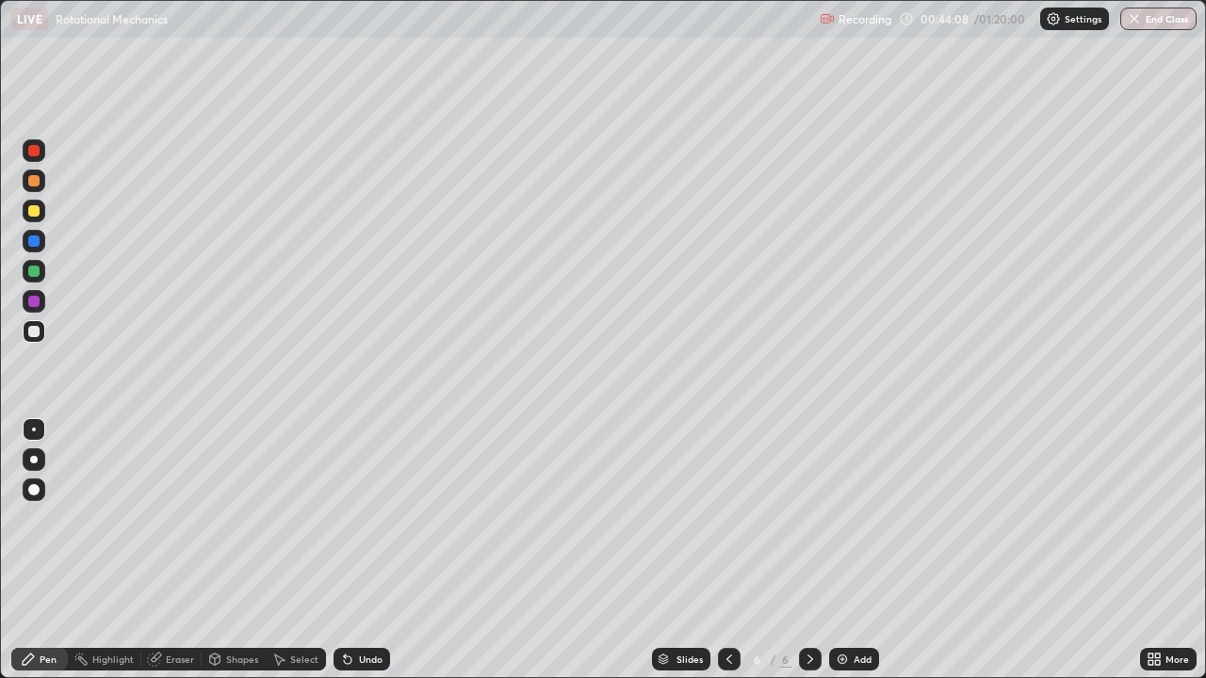
click at [233, 550] on div "Shapes" at bounding box center [242, 659] width 32 height 9
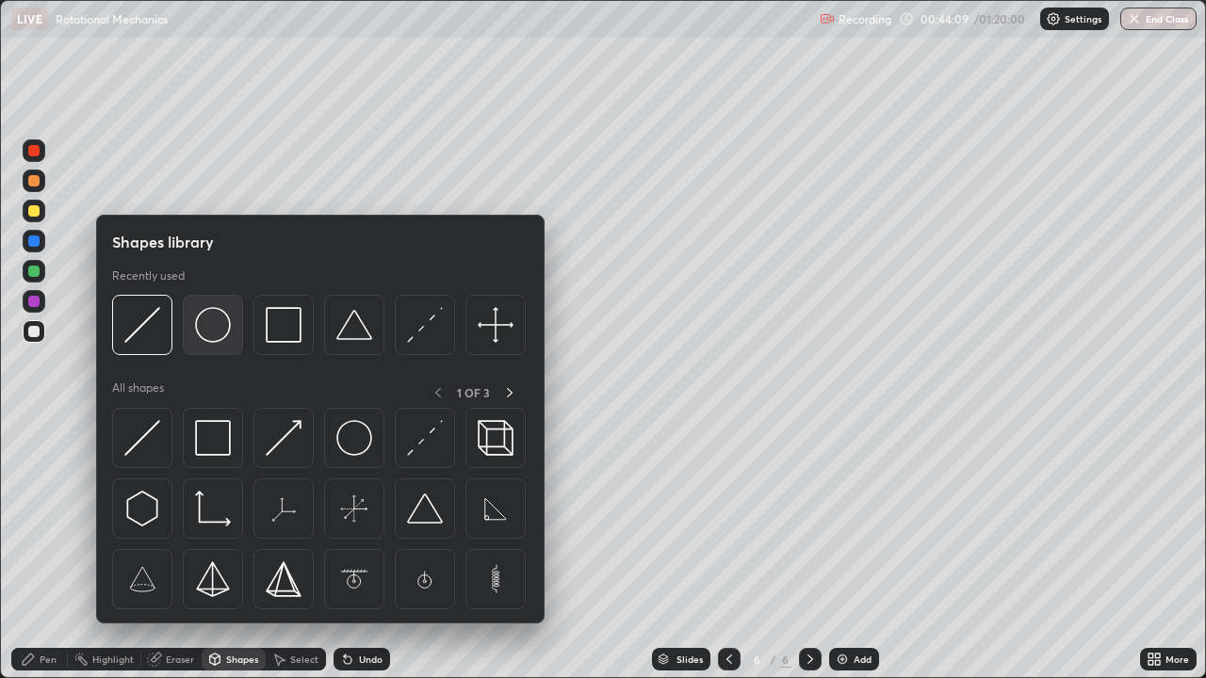
click at [220, 333] on img at bounding box center [213, 325] width 36 height 36
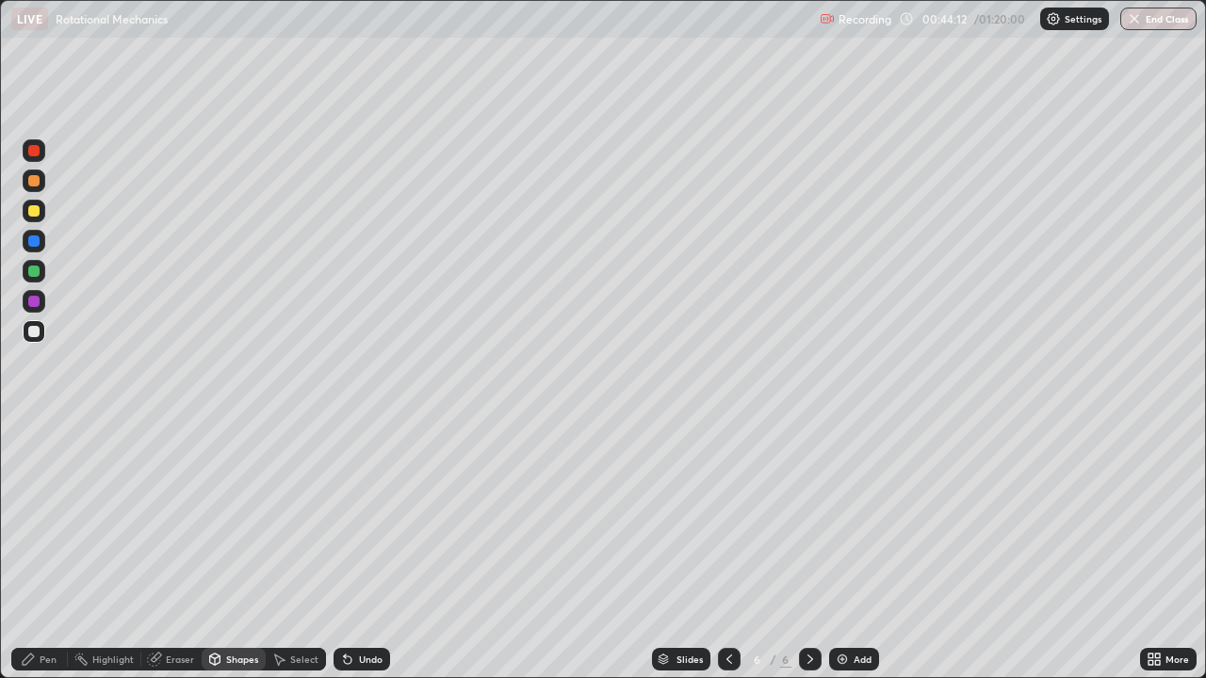
click at [226, 550] on div "Shapes" at bounding box center [242, 659] width 32 height 9
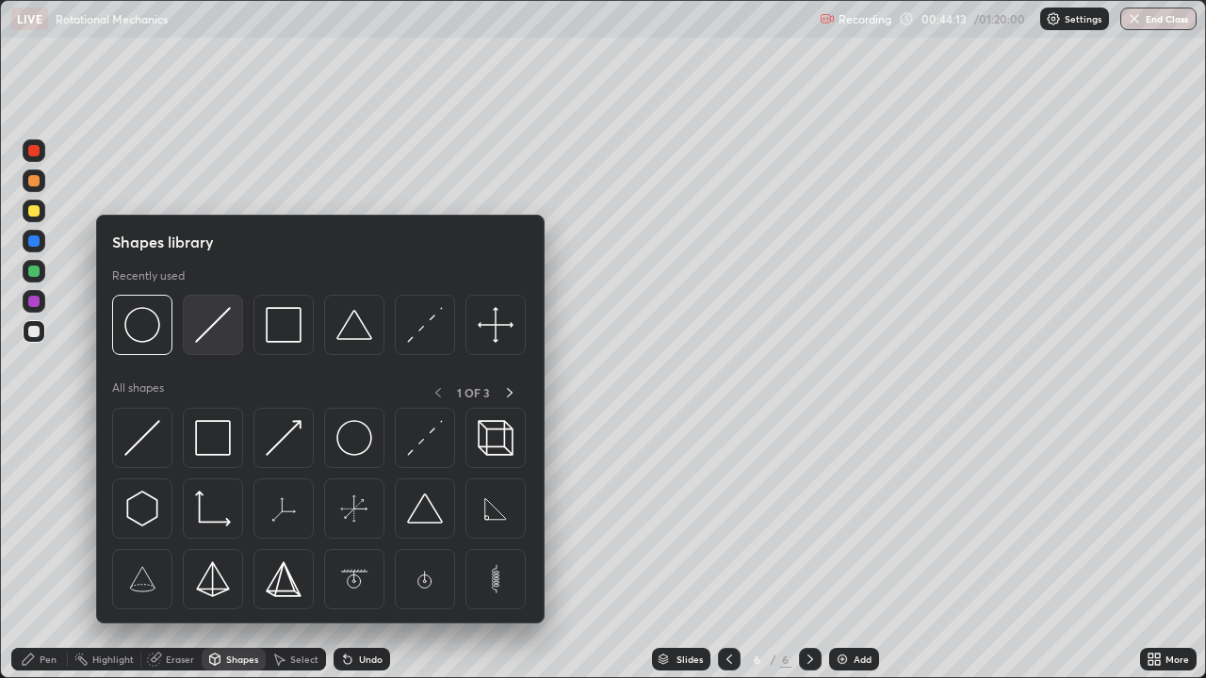
click at [219, 335] on img at bounding box center [213, 325] width 36 height 36
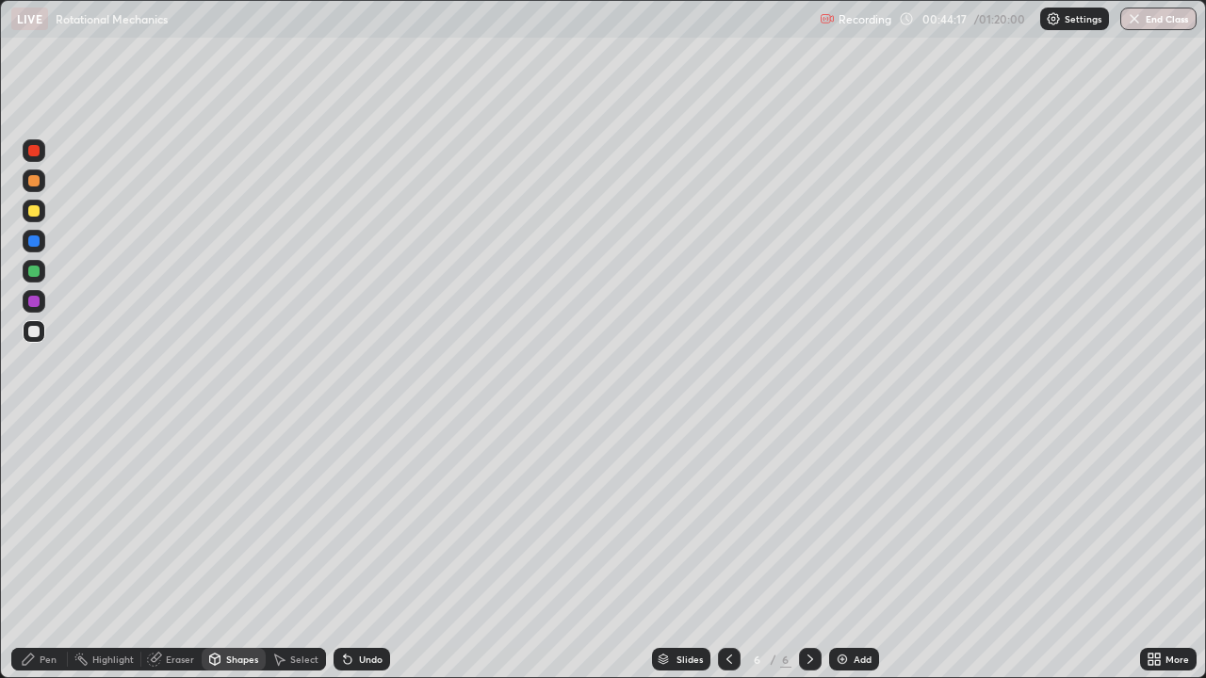
click at [35, 550] on icon at bounding box center [28, 659] width 15 height 15
click at [35, 211] on div at bounding box center [33, 210] width 11 height 11
click at [35, 269] on div at bounding box center [33, 271] width 11 height 11
click at [37, 244] on div at bounding box center [33, 241] width 11 height 11
click at [851, 550] on div "Add" at bounding box center [854, 659] width 50 height 23
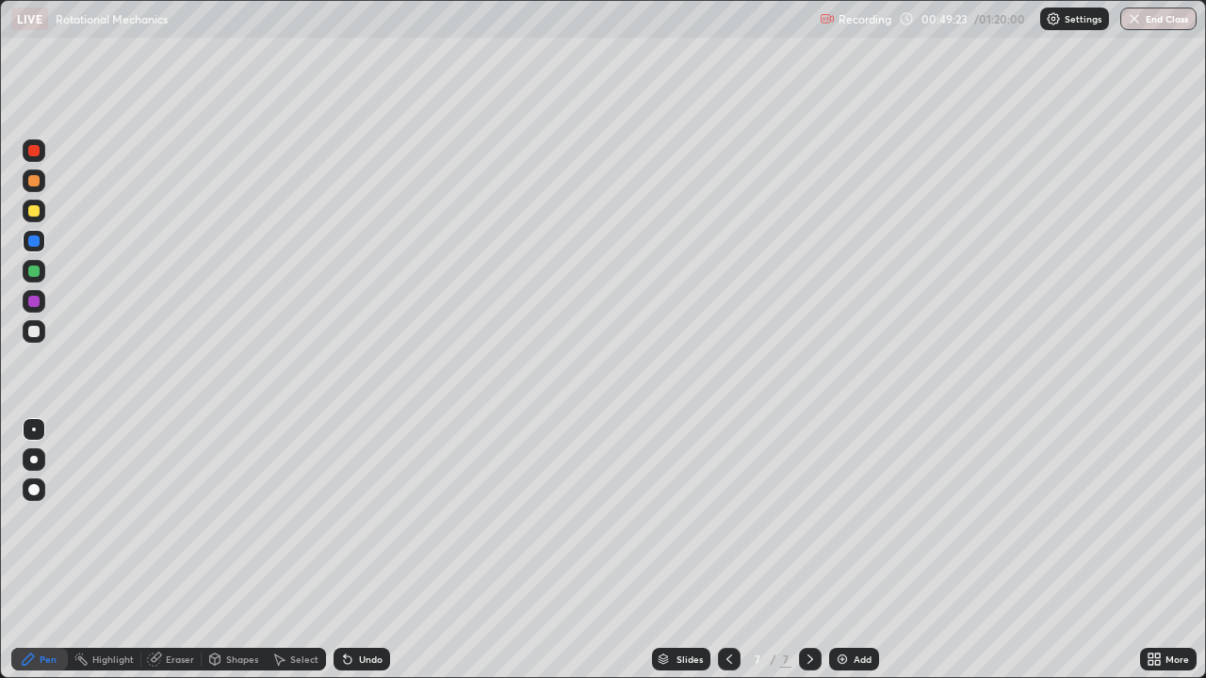
click at [249, 550] on div "Shapes" at bounding box center [242, 659] width 32 height 9
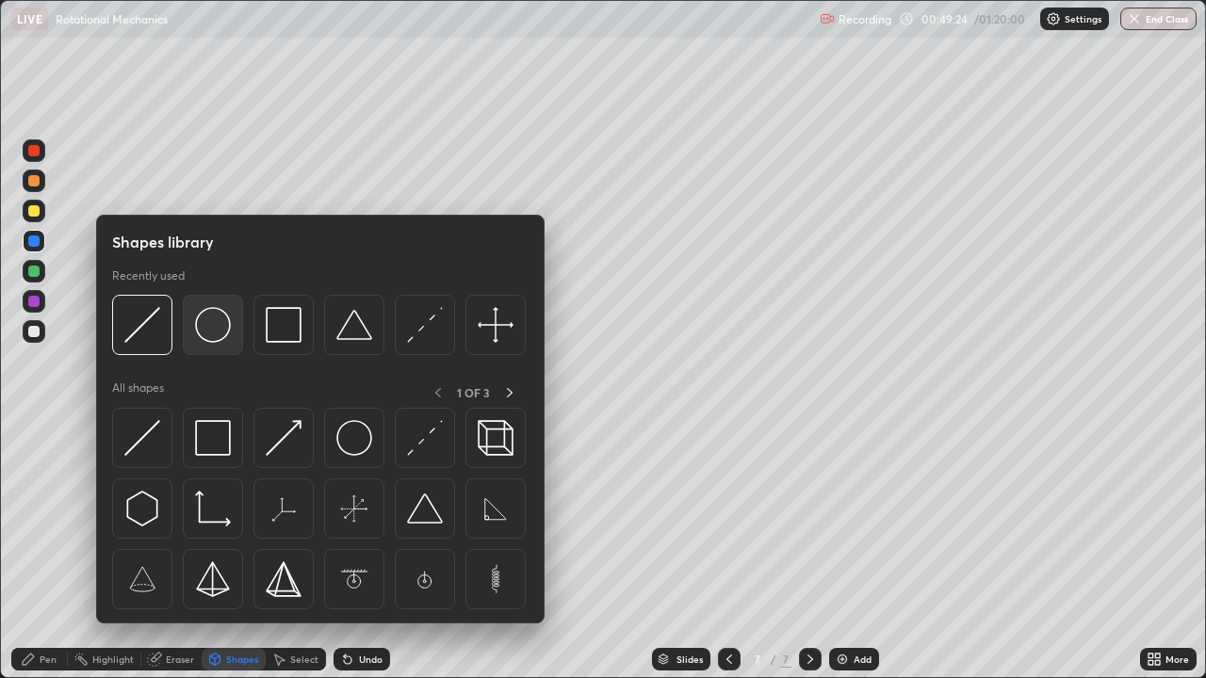
click at [217, 333] on img at bounding box center [213, 325] width 36 height 36
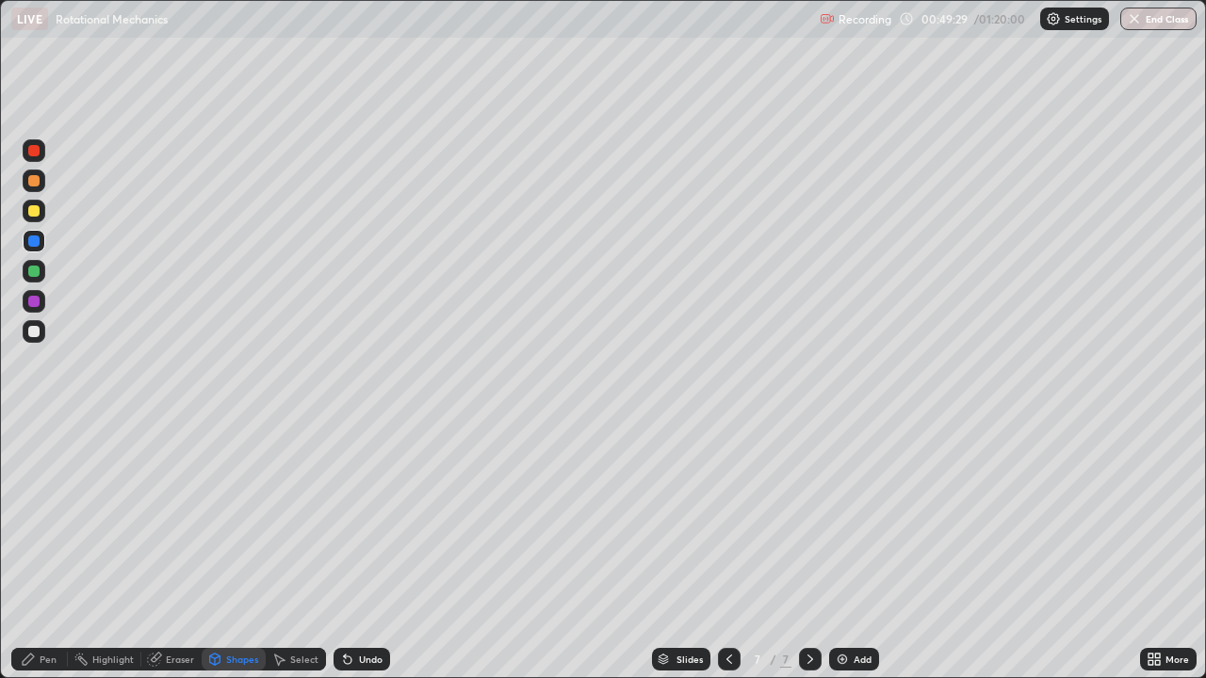
click at [371, 550] on div "Undo" at bounding box center [371, 659] width 24 height 9
click at [37, 181] on div at bounding box center [33, 180] width 11 height 11
click at [231, 550] on div "Shapes" at bounding box center [242, 659] width 32 height 9
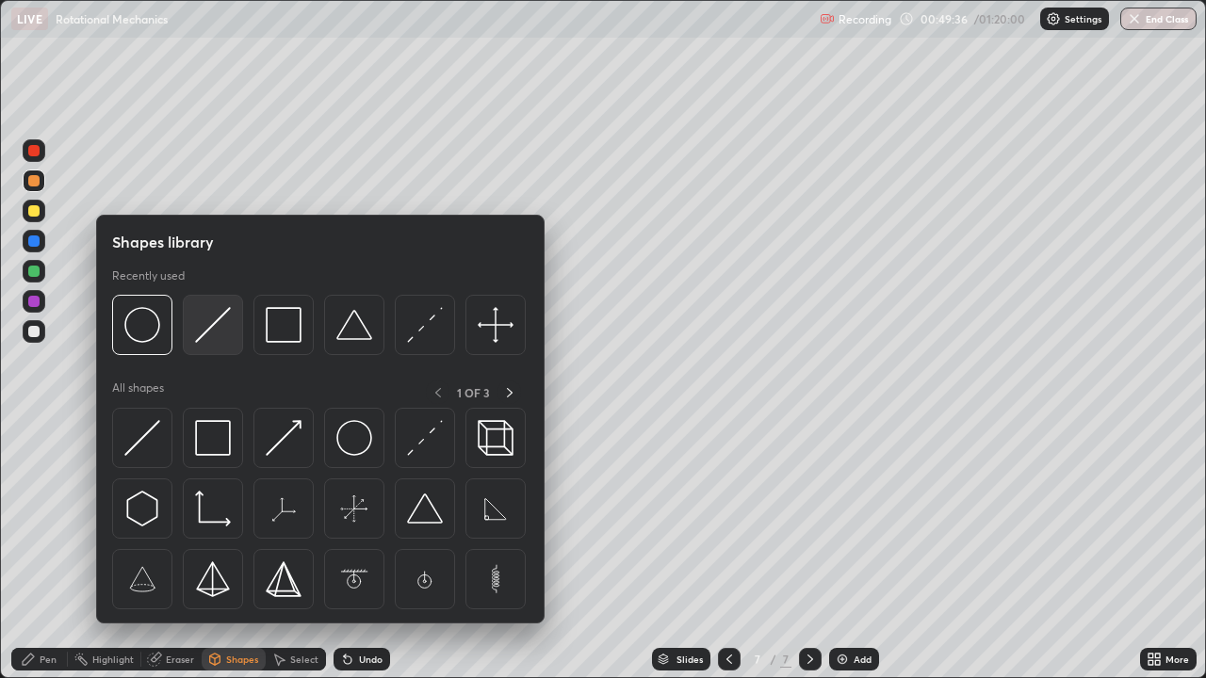
click at [220, 332] on img at bounding box center [213, 325] width 36 height 36
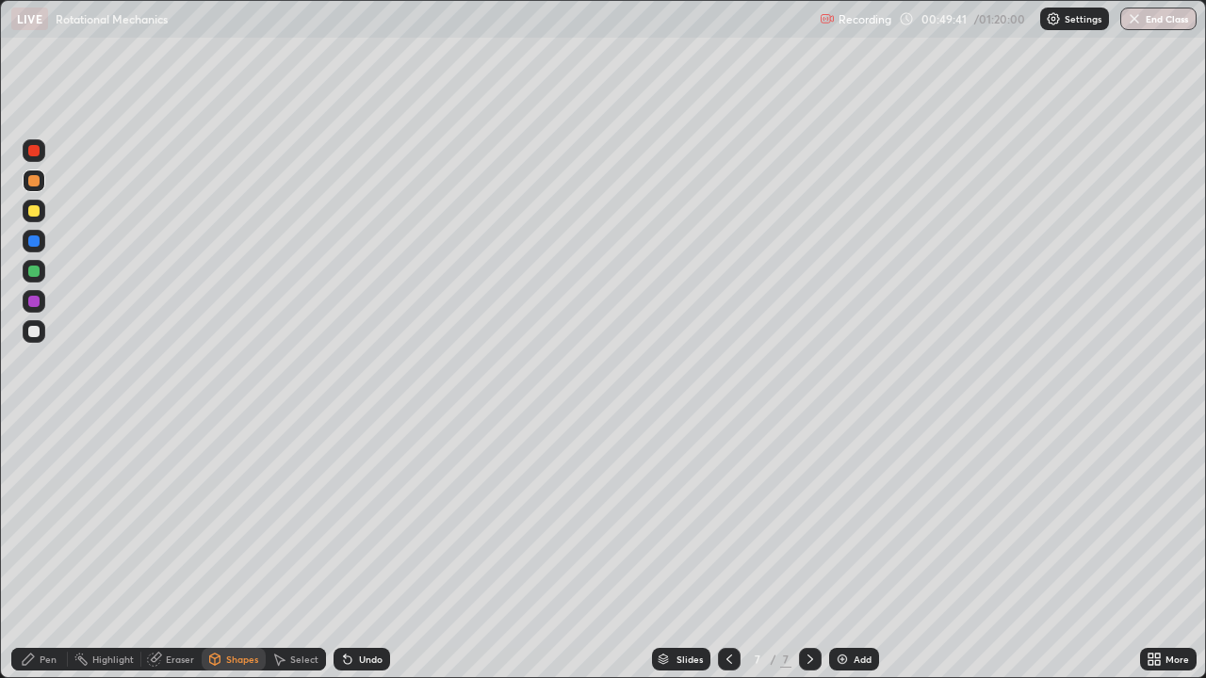
click at [36, 550] on div "Pen" at bounding box center [39, 659] width 57 height 23
click at [36, 332] on div at bounding box center [33, 331] width 11 height 11
click at [232, 550] on div "Shapes" at bounding box center [242, 659] width 32 height 9
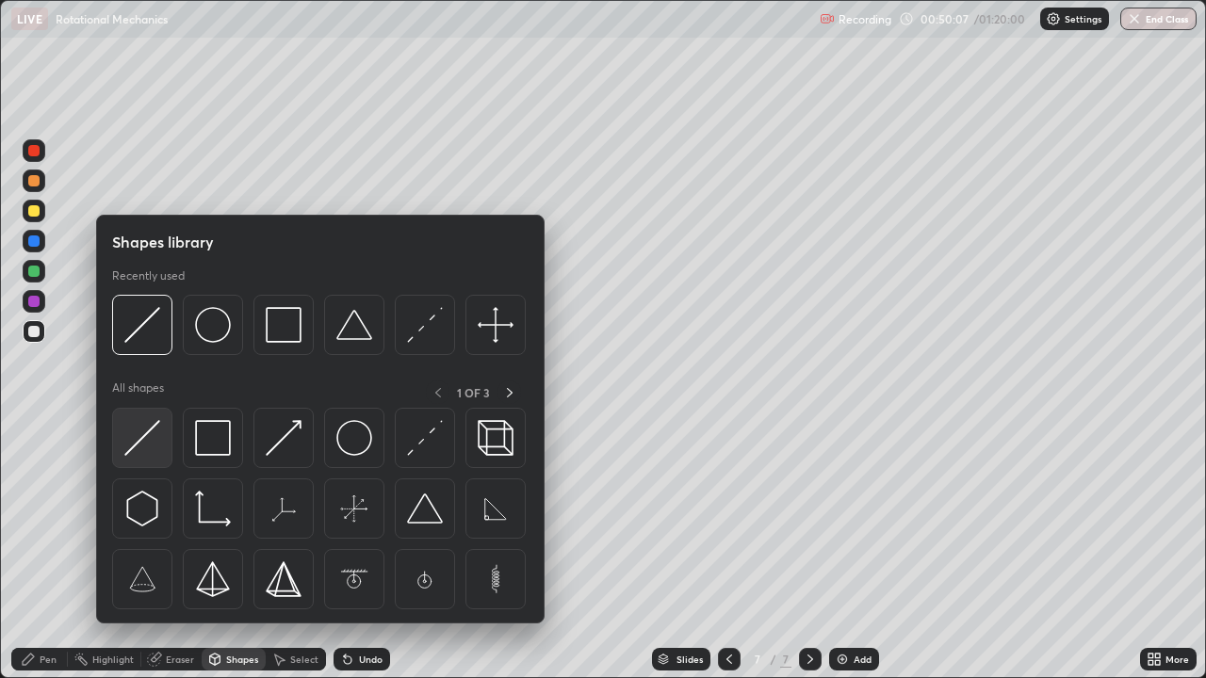
click at [146, 440] on img at bounding box center [142, 438] width 36 height 36
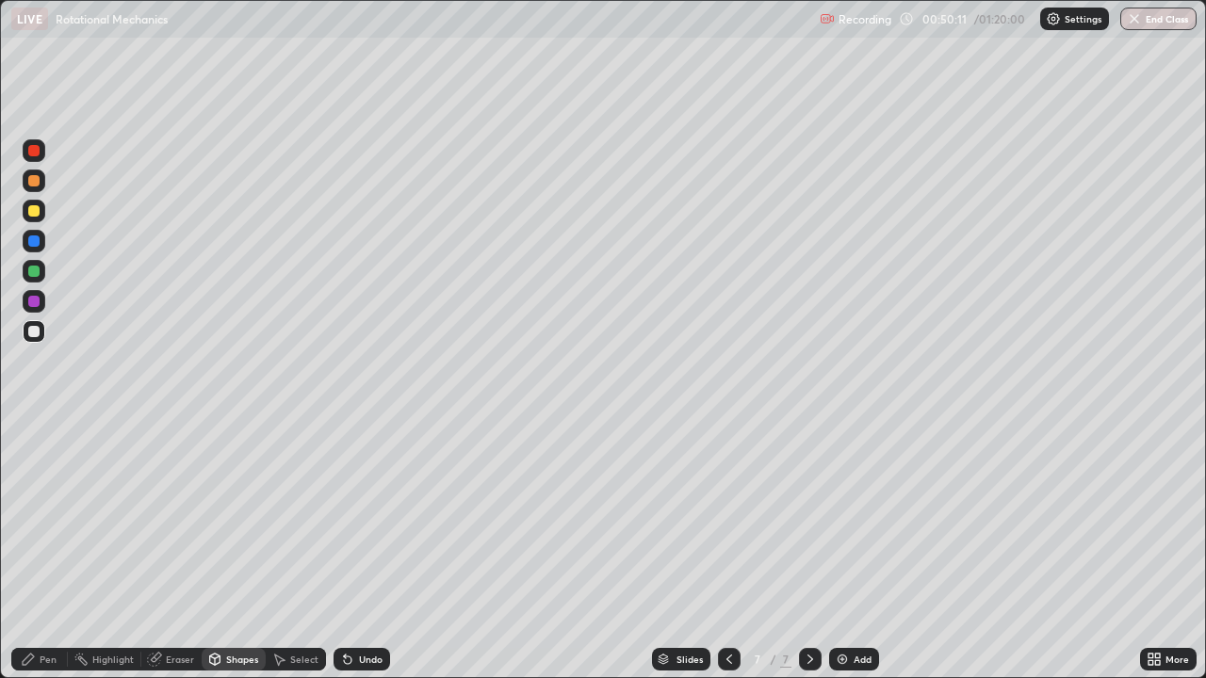
click at [41, 550] on div "Pen" at bounding box center [48, 659] width 17 height 9
click at [362, 550] on div "Undo" at bounding box center [371, 659] width 24 height 9
click at [360, 550] on div "Undo" at bounding box center [371, 659] width 24 height 9
click at [362, 550] on div "Undo" at bounding box center [362, 659] width 57 height 23
click at [364, 550] on div "Undo" at bounding box center [362, 659] width 57 height 23
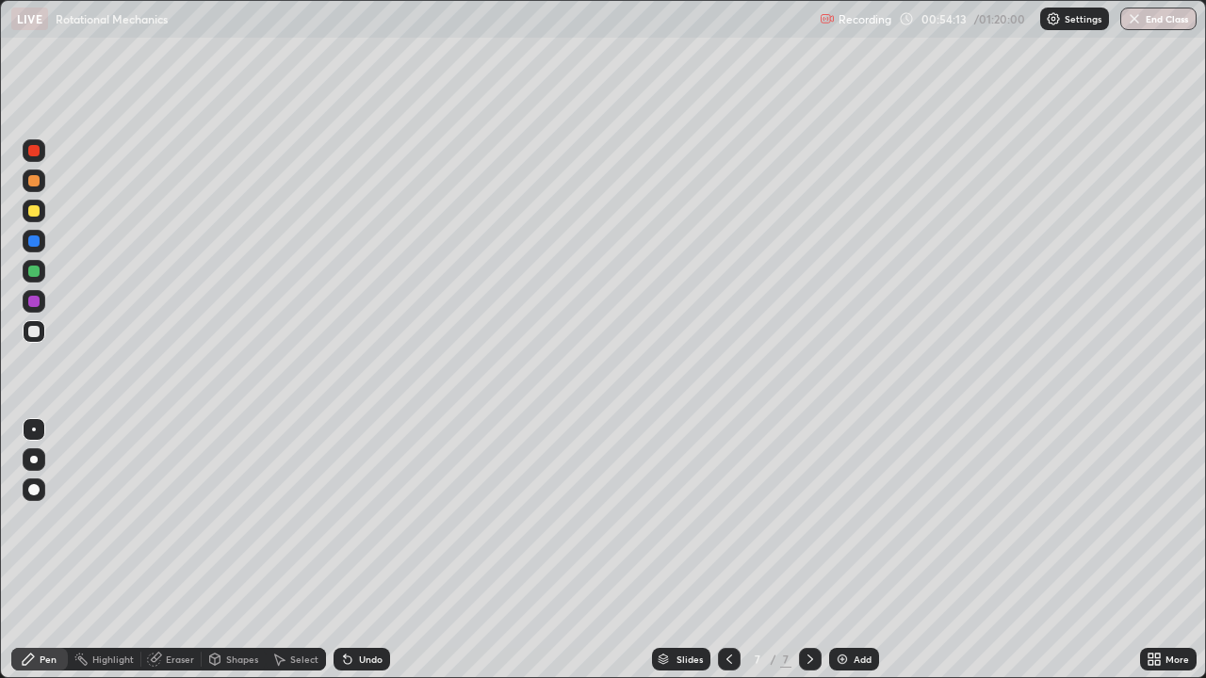
click at [364, 550] on div "Undo" at bounding box center [362, 659] width 57 height 23
click at [364, 550] on div "Undo" at bounding box center [371, 659] width 24 height 9
click at [363, 550] on div "Undo" at bounding box center [371, 659] width 24 height 9
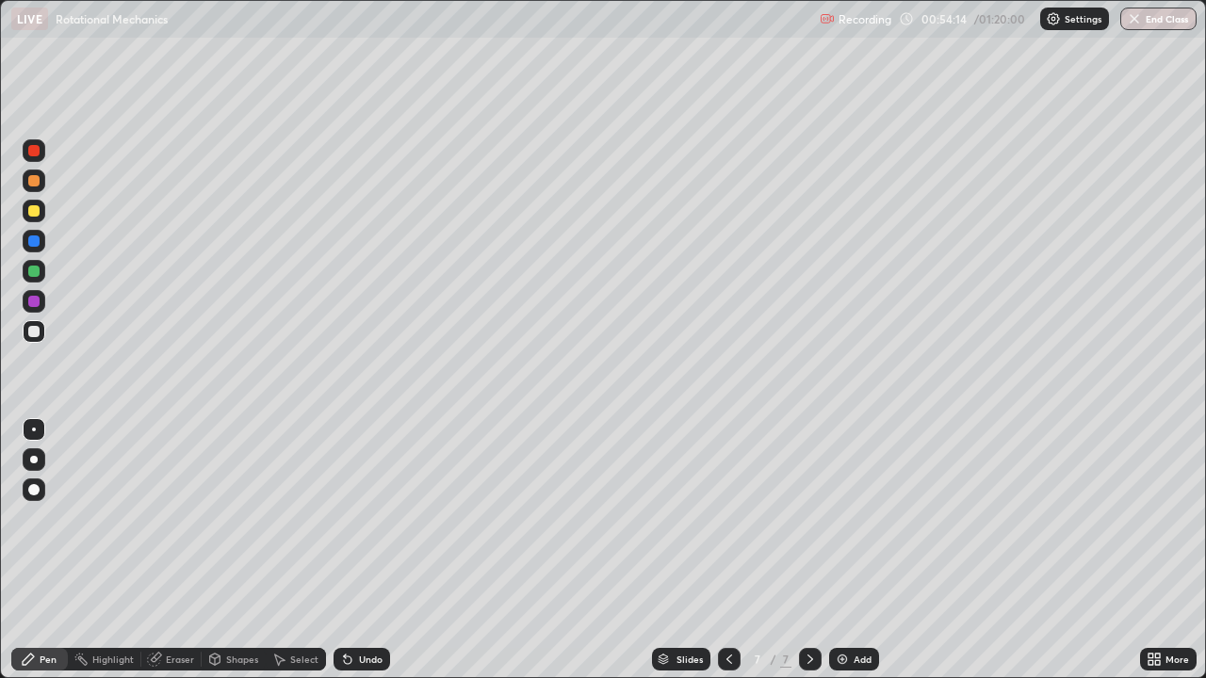
click at [363, 550] on div "Undo" at bounding box center [371, 659] width 24 height 9
click at [34, 182] on div at bounding box center [33, 180] width 11 height 11
click at [369, 550] on div "Undo" at bounding box center [371, 659] width 24 height 9
click at [366, 550] on div "Undo" at bounding box center [371, 659] width 24 height 9
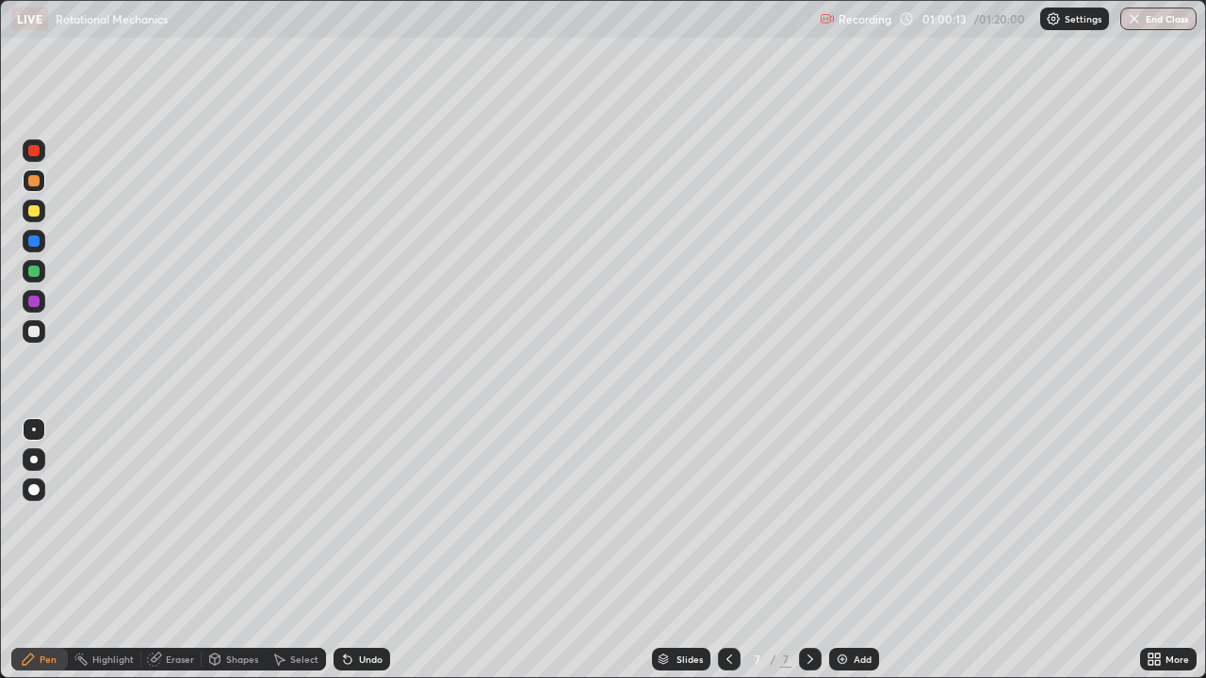
click at [365, 550] on div "Undo" at bounding box center [371, 659] width 24 height 9
click at [363, 550] on div "Undo" at bounding box center [371, 659] width 24 height 9
click at [362, 550] on div "Undo" at bounding box center [371, 659] width 24 height 9
click at [44, 331] on div at bounding box center [34, 331] width 23 height 23
click at [858, 550] on div "Add" at bounding box center [863, 659] width 18 height 9
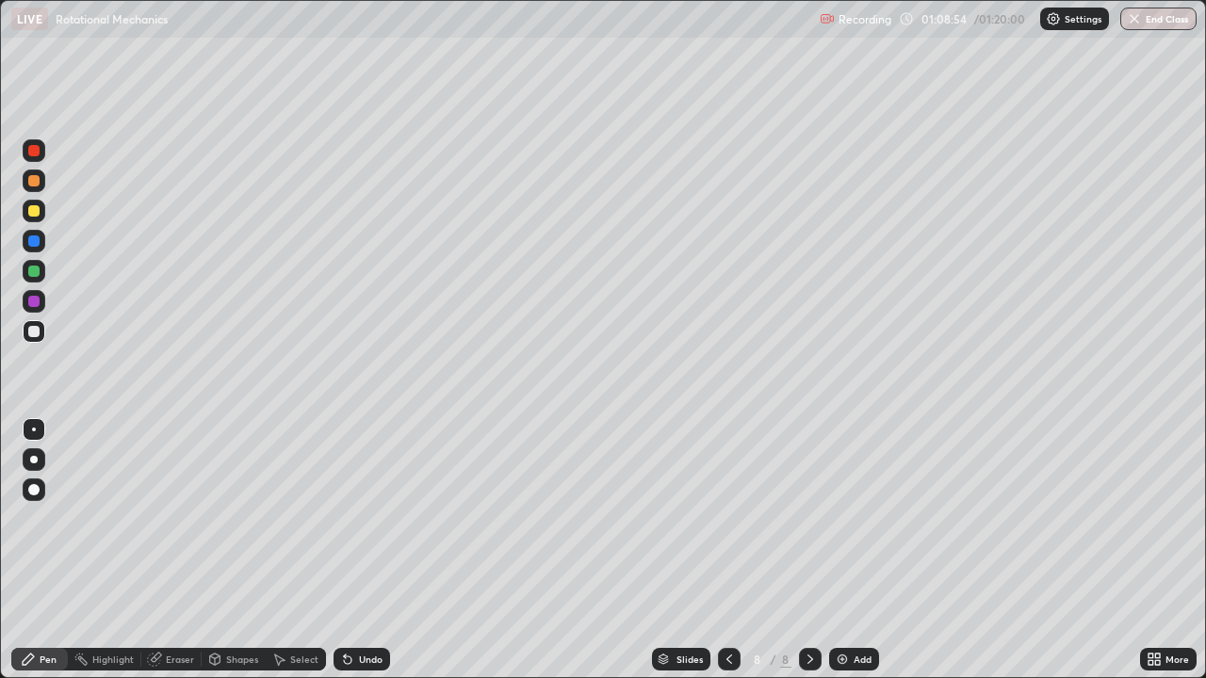
click at [245, 550] on div "Shapes" at bounding box center [242, 659] width 32 height 9
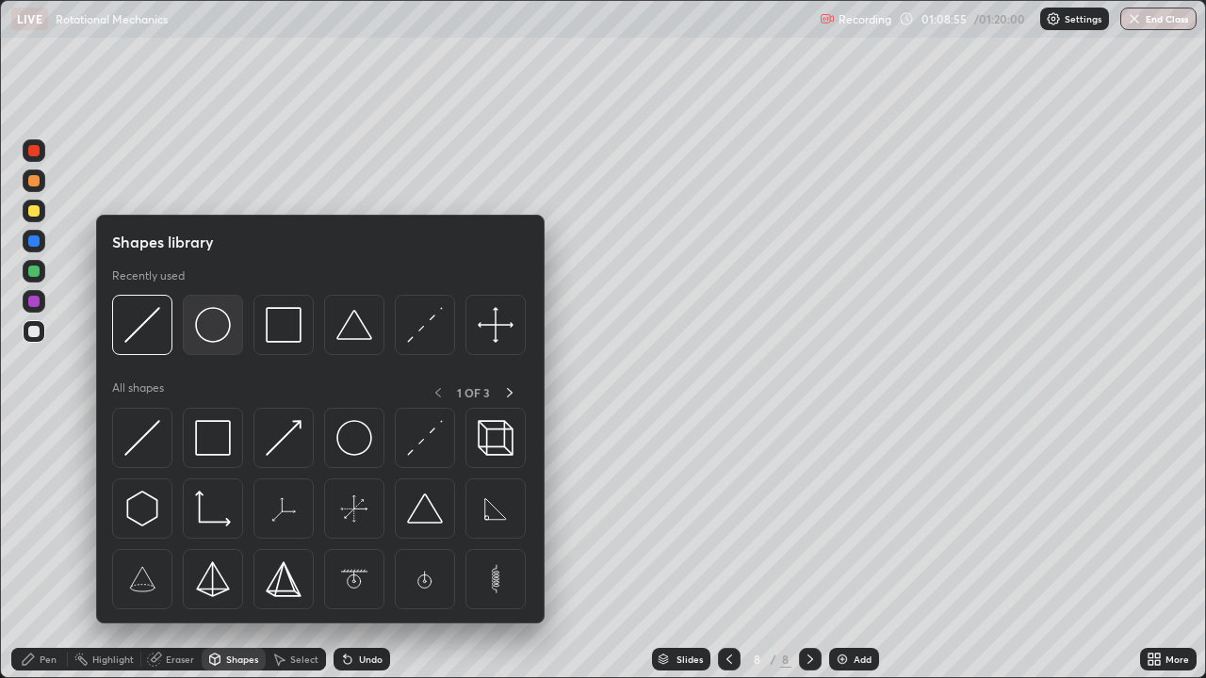
click at [213, 334] on img at bounding box center [213, 325] width 36 height 36
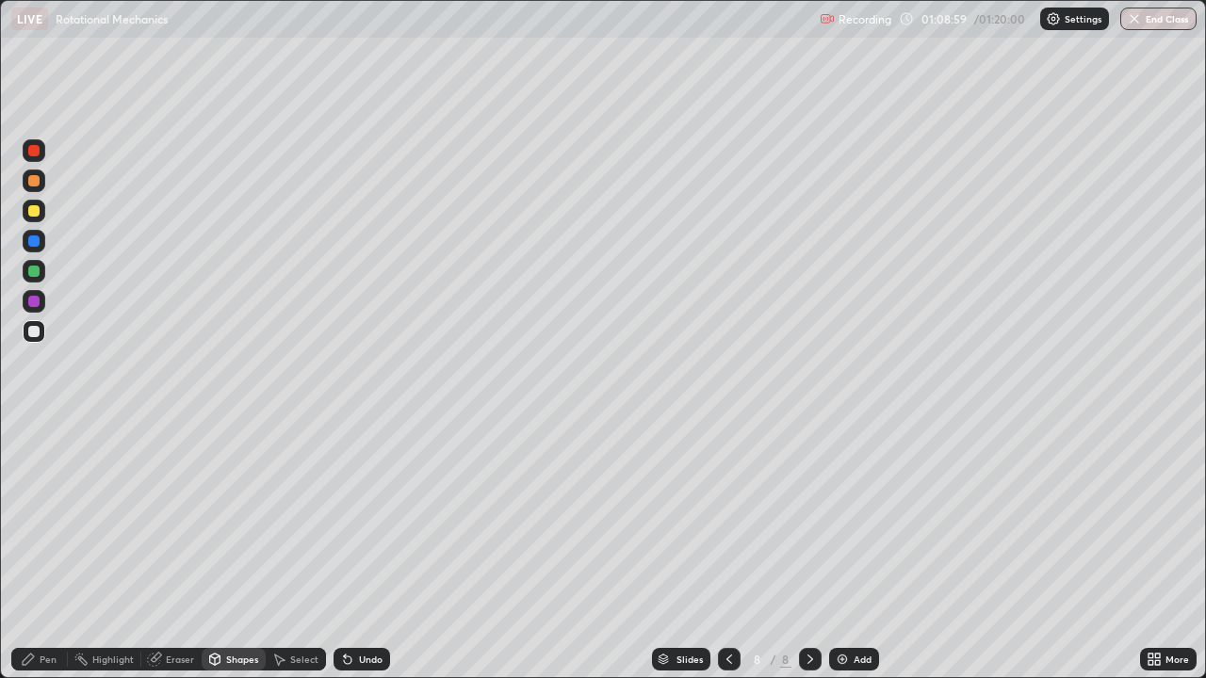
click at [221, 550] on div "Shapes" at bounding box center [234, 659] width 64 height 23
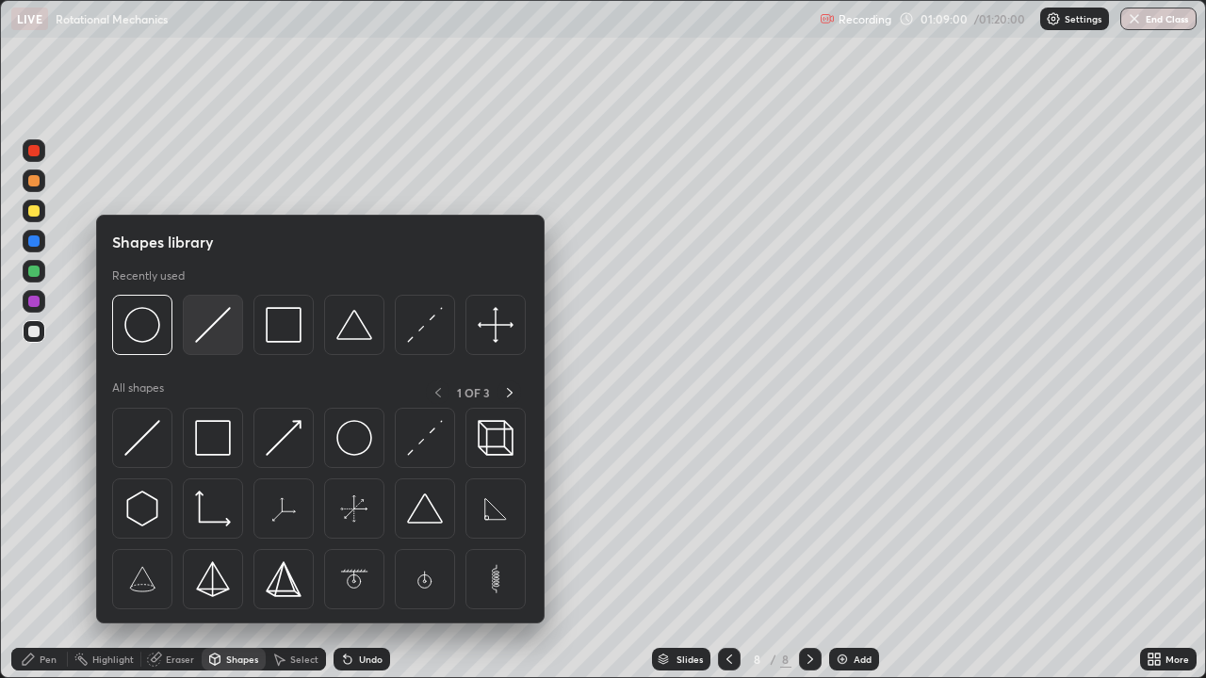
click at [205, 335] on img at bounding box center [213, 325] width 36 height 36
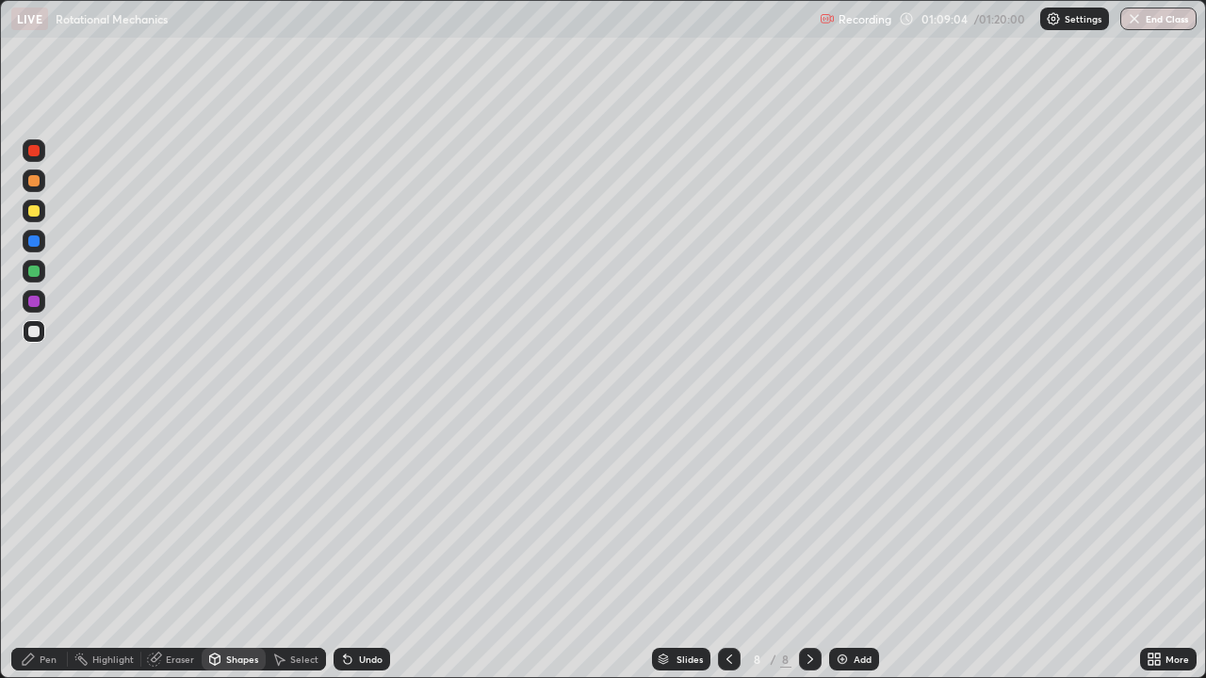
click at [36, 215] on div at bounding box center [33, 210] width 11 height 11
click at [37, 155] on div at bounding box center [33, 150] width 11 height 11
click at [24, 550] on icon at bounding box center [28, 659] width 15 height 15
click at [36, 330] on div at bounding box center [33, 331] width 11 height 11
click at [36, 272] on div at bounding box center [33, 271] width 11 height 11
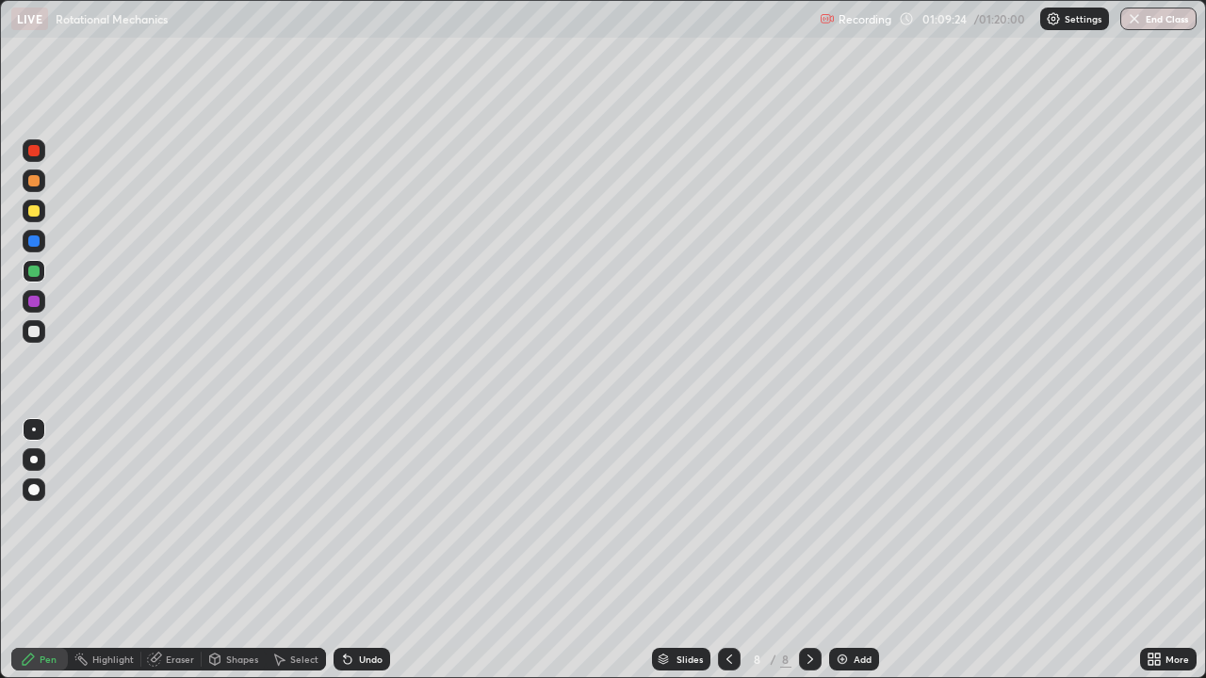
click at [229, 550] on div "Shapes" at bounding box center [242, 659] width 32 height 9
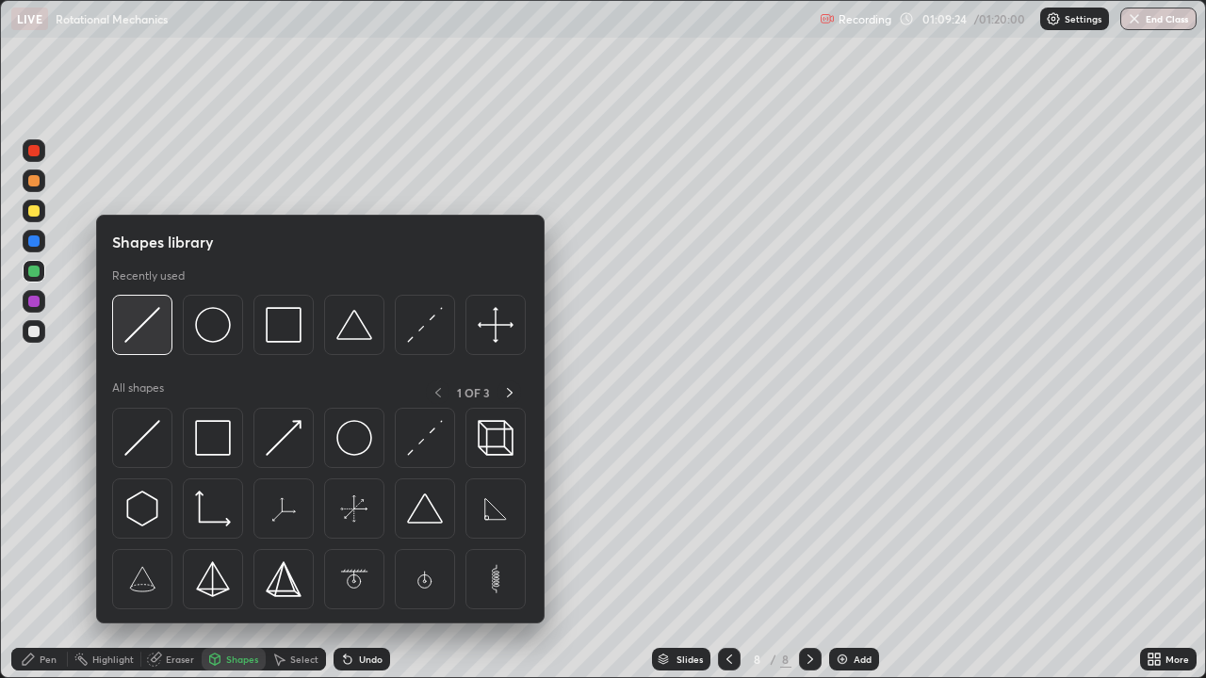
click at [133, 336] on img at bounding box center [142, 325] width 36 height 36
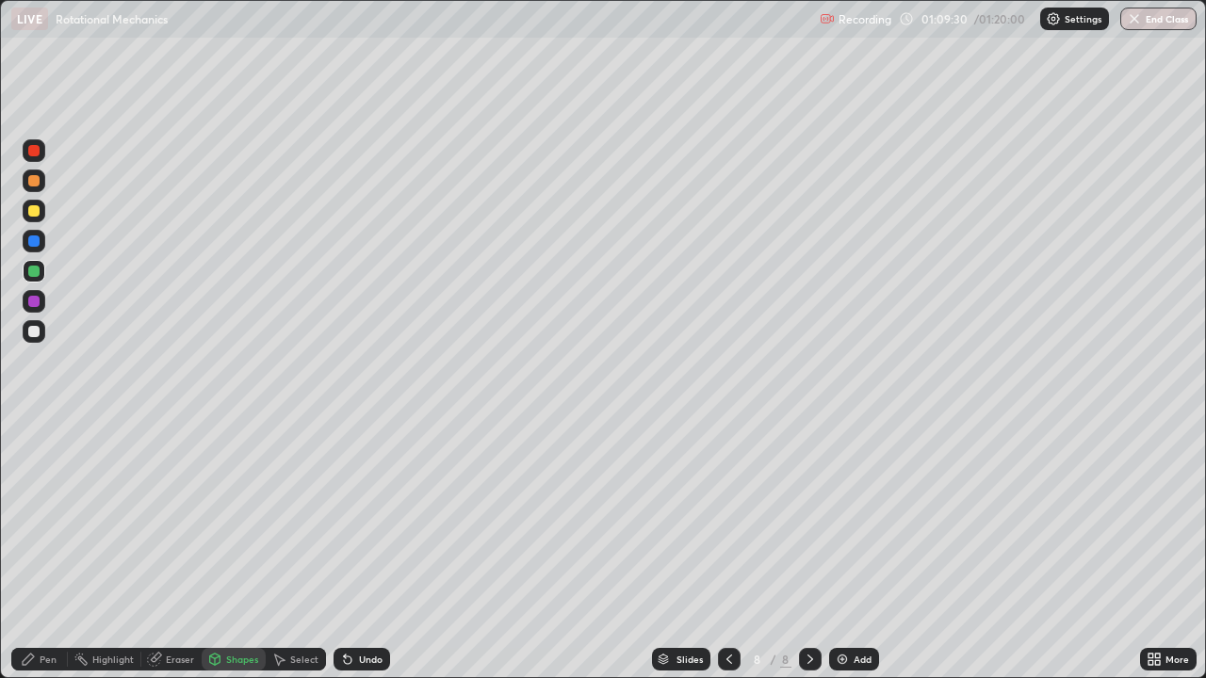
click at [43, 550] on div "Pen" at bounding box center [48, 659] width 17 height 9
click at [34, 304] on div at bounding box center [33, 301] width 11 height 11
click at [730, 550] on icon at bounding box center [729, 659] width 15 height 15
click at [817, 550] on div at bounding box center [810, 659] width 23 height 23
click at [35, 184] on div at bounding box center [33, 180] width 11 height 11
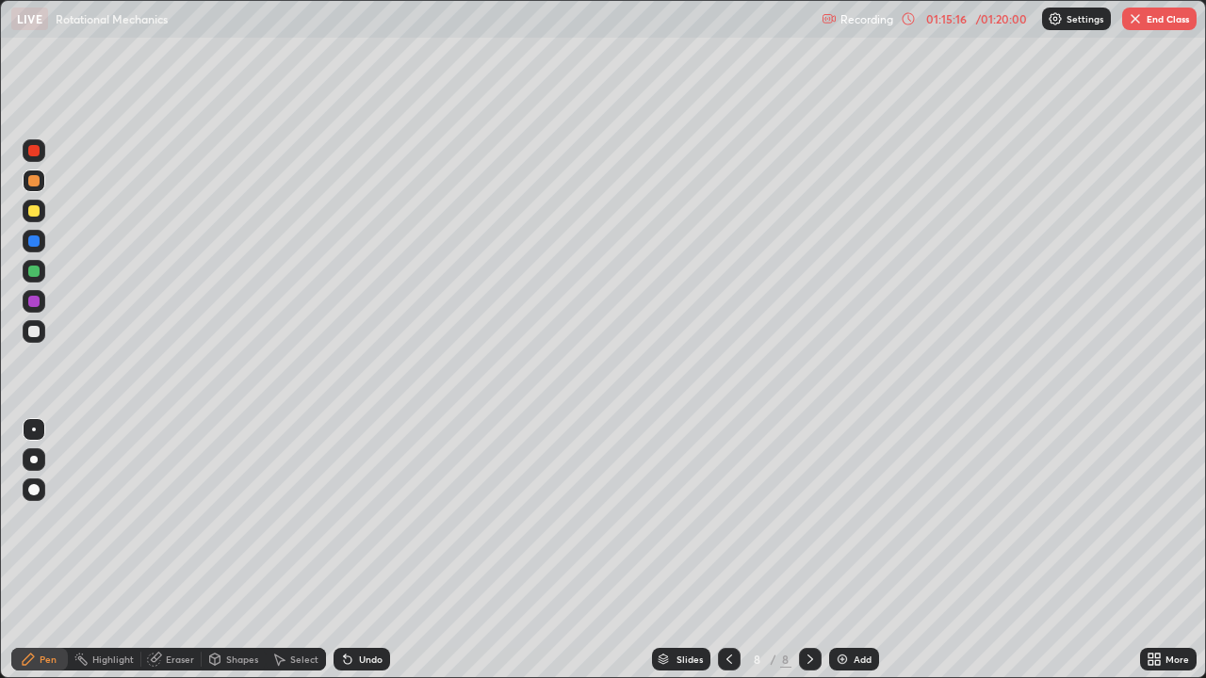
click at [240, 550] on div "Shapes" at bounding box center [242, 659] width 32 height 9
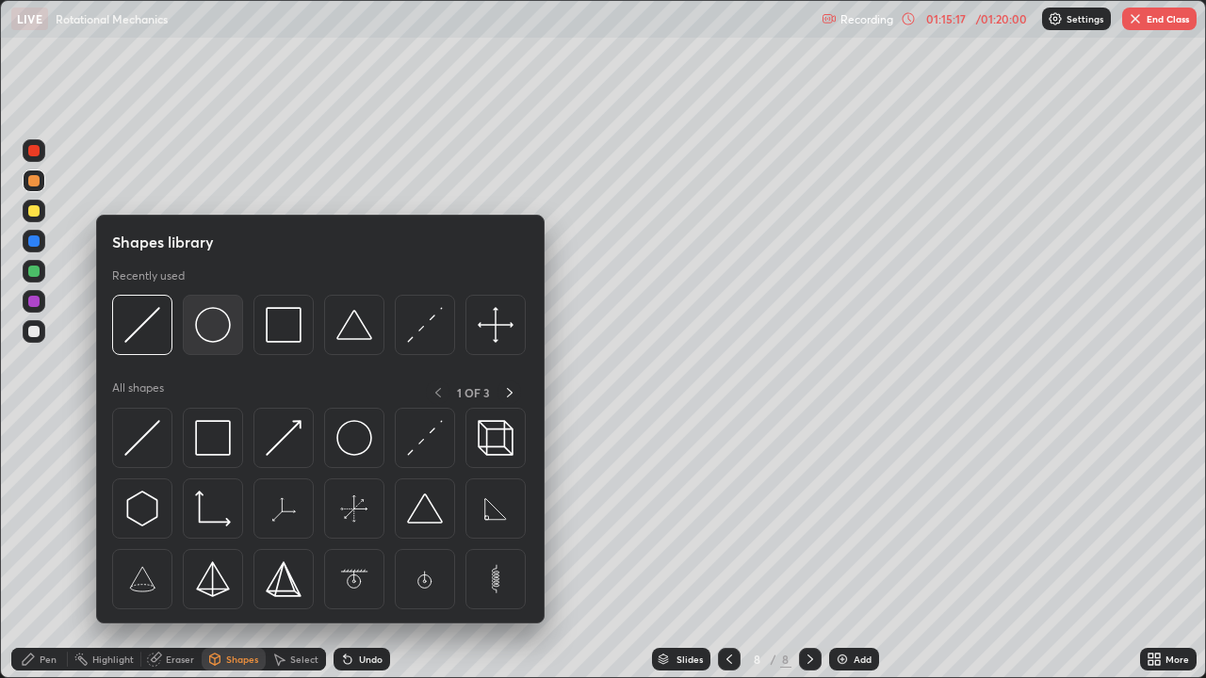
click at [211, 330] on img at bounding box center [213, 325] width 36 height 36
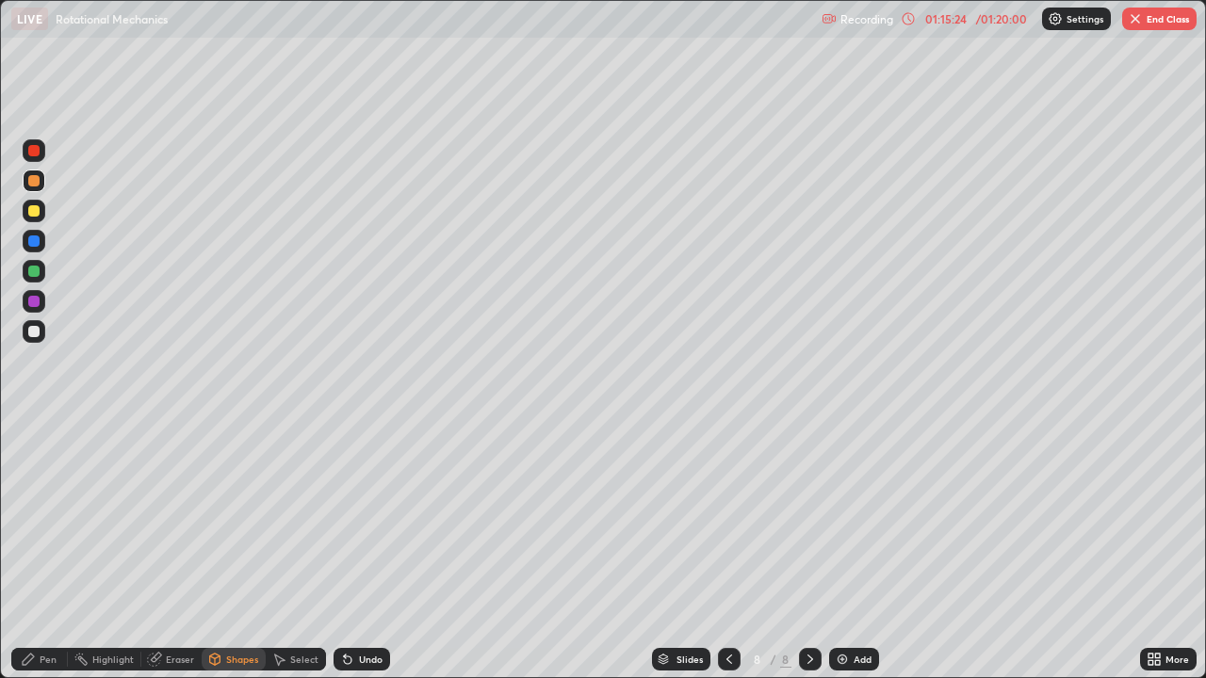
click at [238, 550] on div "Shapes" at bounding box center [242, 659] width 32 height 9
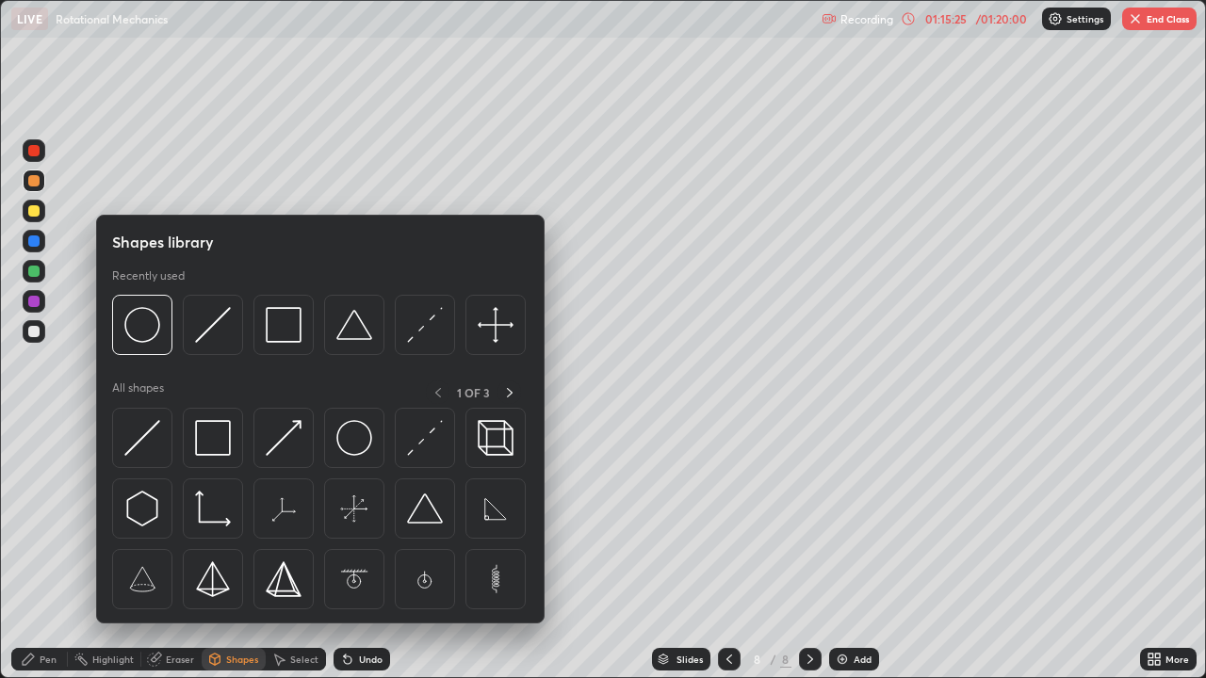
click at [152, 438] on img at bounding box center [142, 438] width 36 height 36
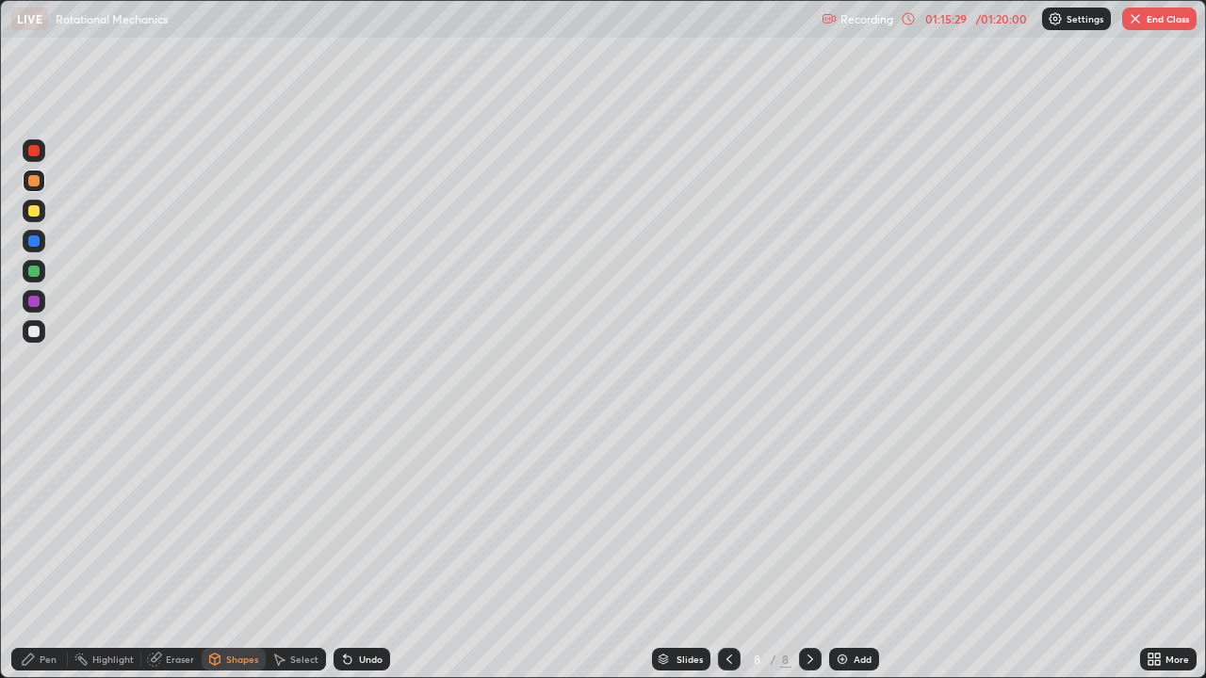
click at [46, 550] on div "Pen" at bounding box center [48, 659] width 17 height 9
click at [239, 550] on div "Shapes" at bounding box center [242, 659] width 32 height 9
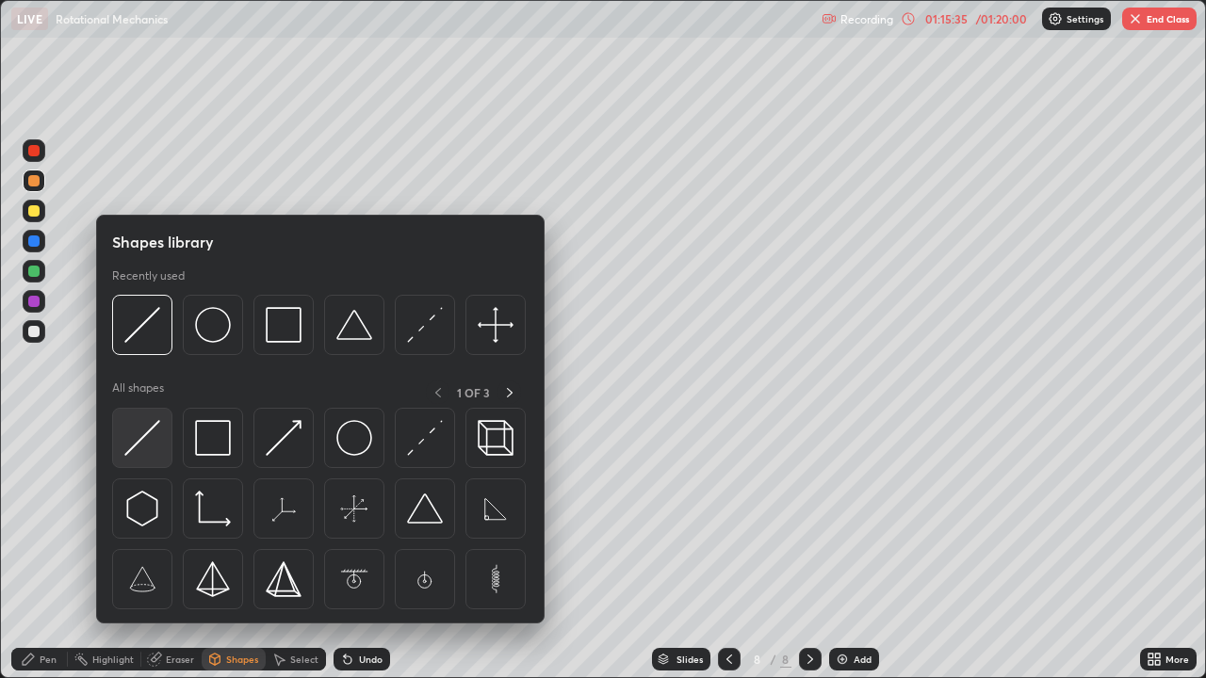
click at [151, 440] on img at bounding box center [142, 438] width 36 height 36
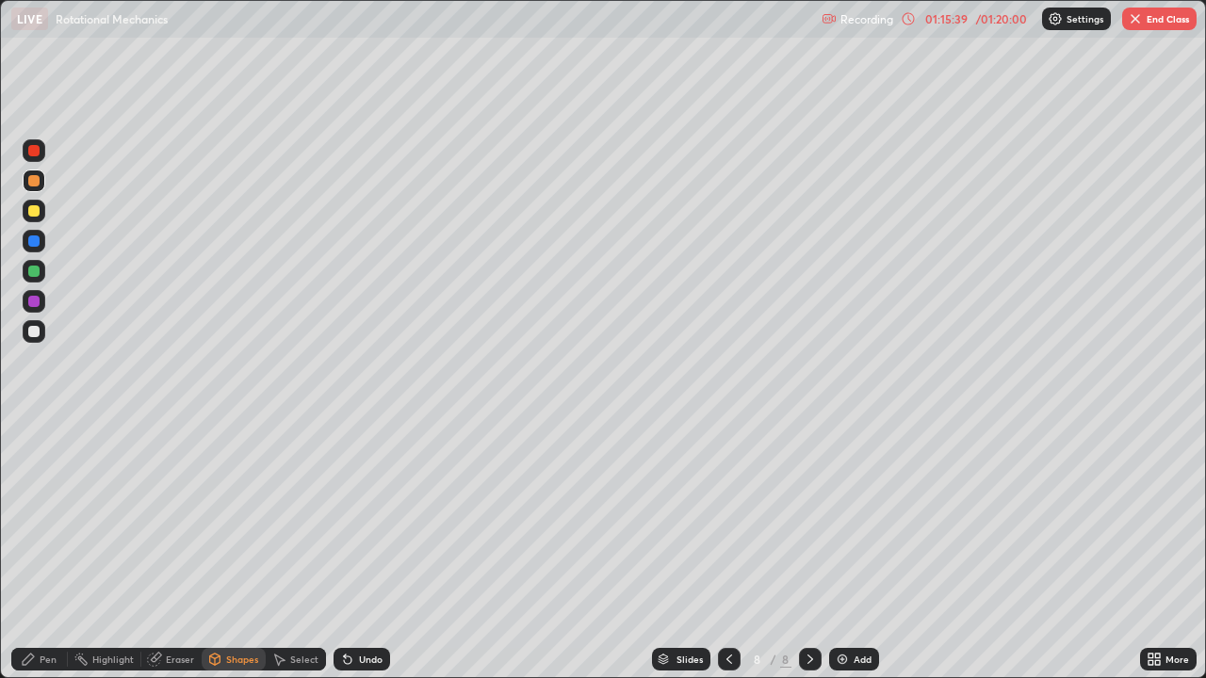
click at [48, 550] on div "Pen" at bounding box center [48, 659] width 17 height 9
click at [359, 550] on div "Undo" at bounding box center [371, 659] width 24 height 9
click at [728, 550] on icon at bounding box center [730, 659] width 6 height 9
click at [808, 550] on icon at bounding box center [810, 659] width 15 height 15
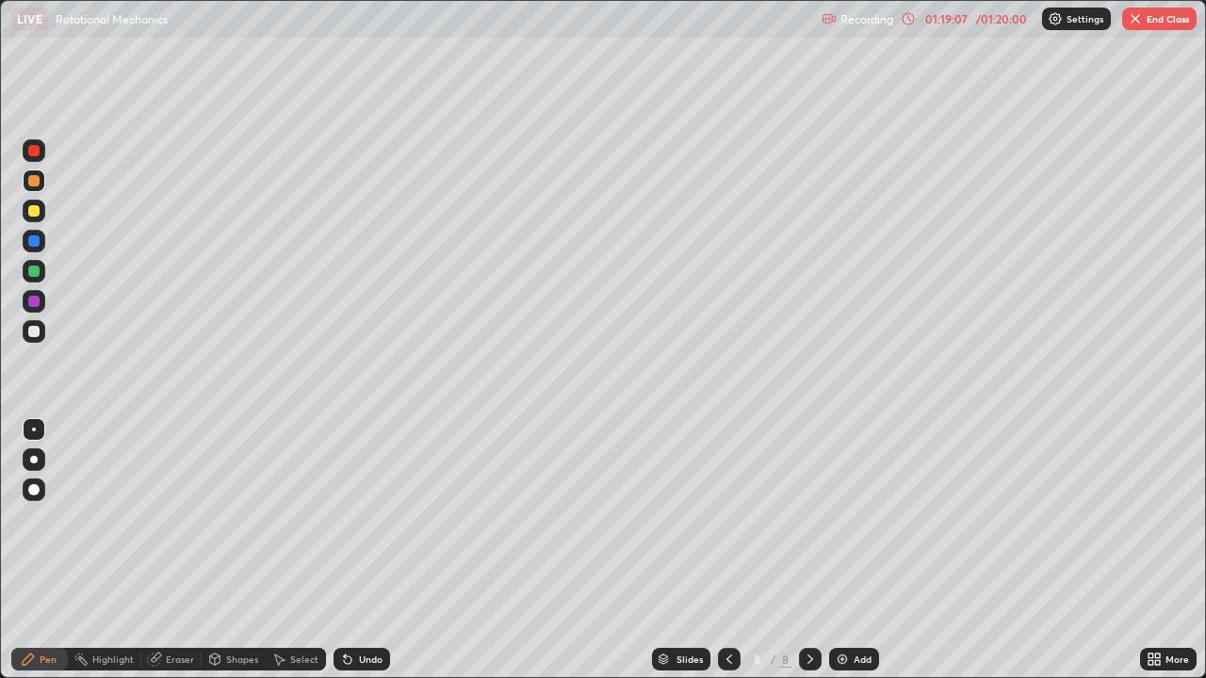
click at [1152, 19] on button "End Class" at bounding box center [1159, 19] width 74 height 23
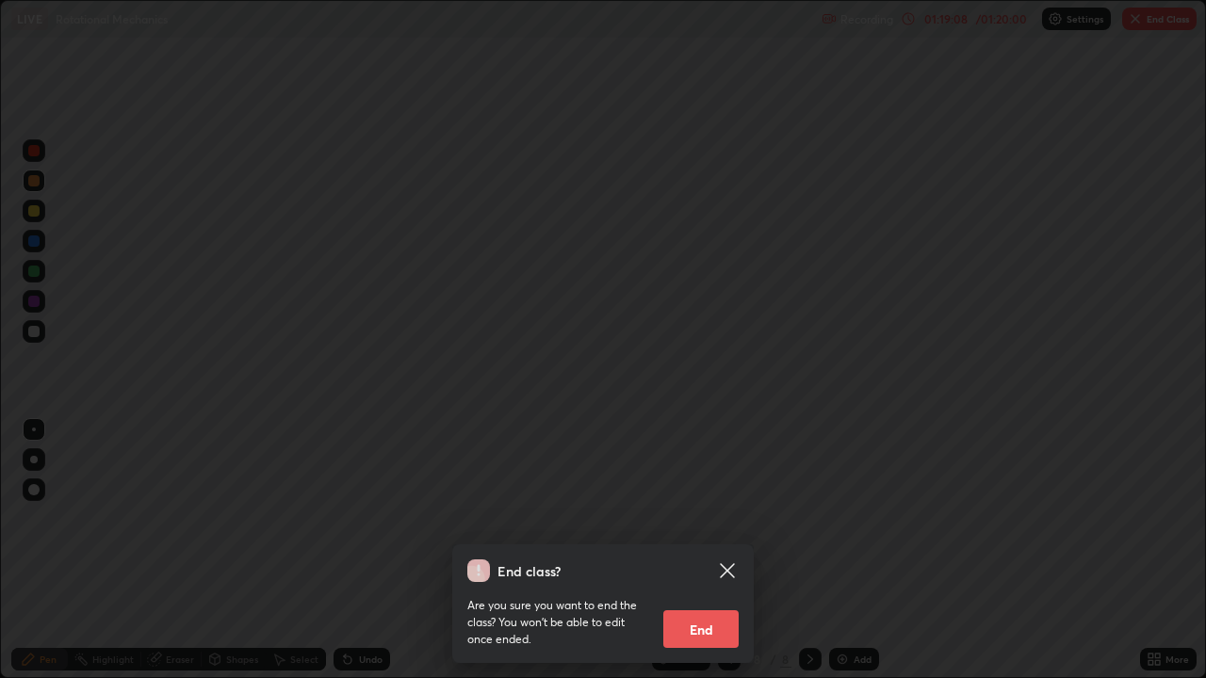
click at [699, 550] on button "End" at bounding box center [700, 630] width 75 height 38
